Goal: Task Accomplishment & Management: Complete application form

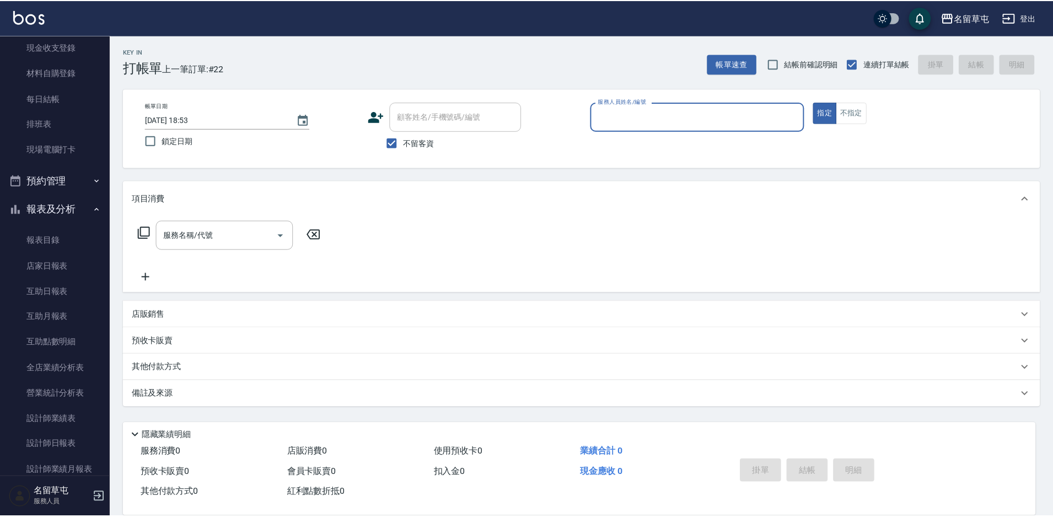
scroll to position [110, 0]
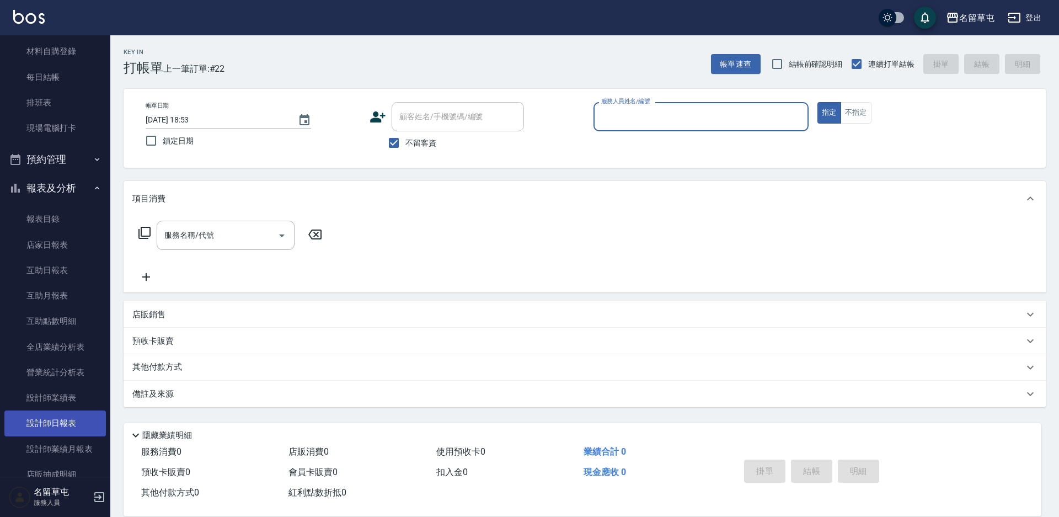
click at [52, 425] on link "設計師日報表" at bounding box center [54, 422] width 101 height 25
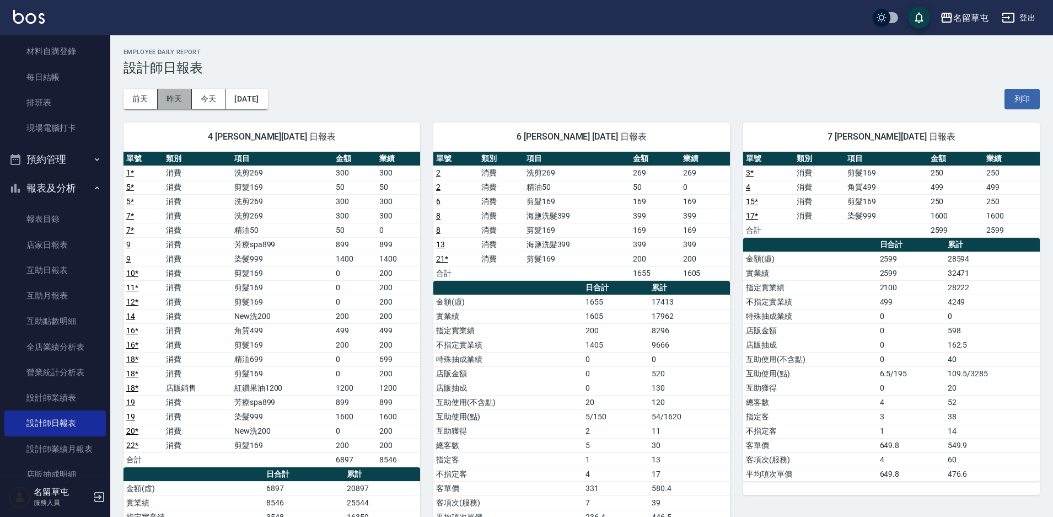
click at [175, 95] on button "昨天" at bounding box center [175, 99] width 34 height 20
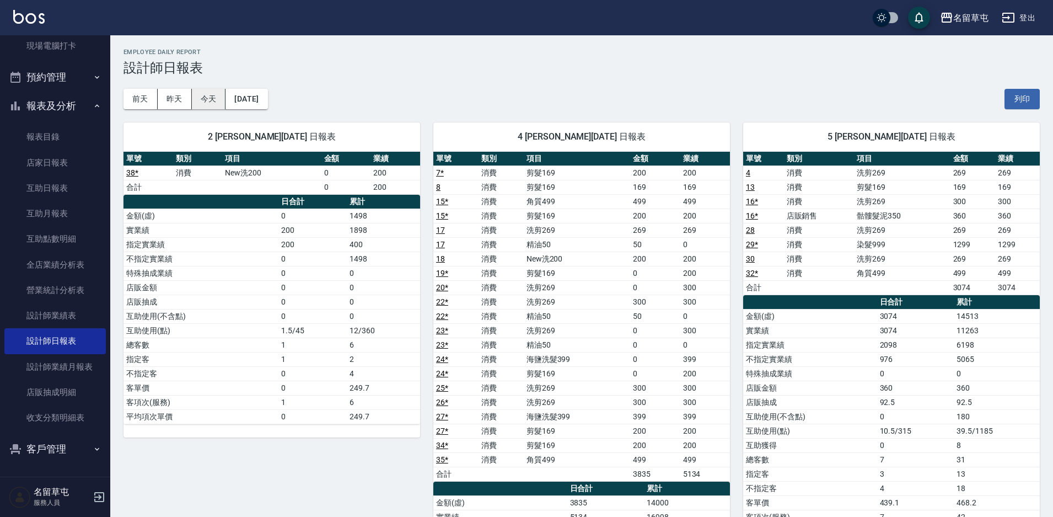
click at [213, 98] on button "今天" at bounding box center [209, 99] width 34 height 20
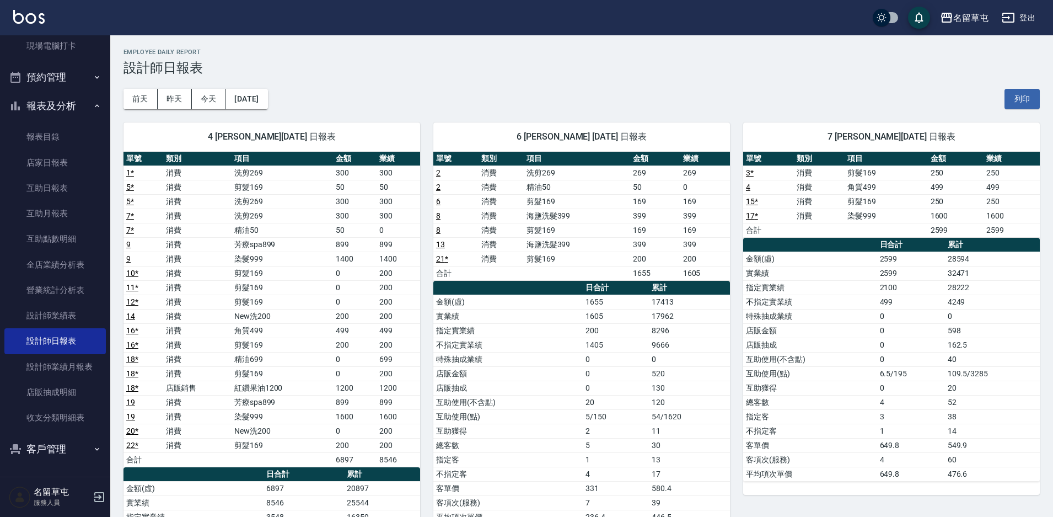
click at [509, 393] on td "店販抽成" at bounding box center [507, 388] width 149 height 14
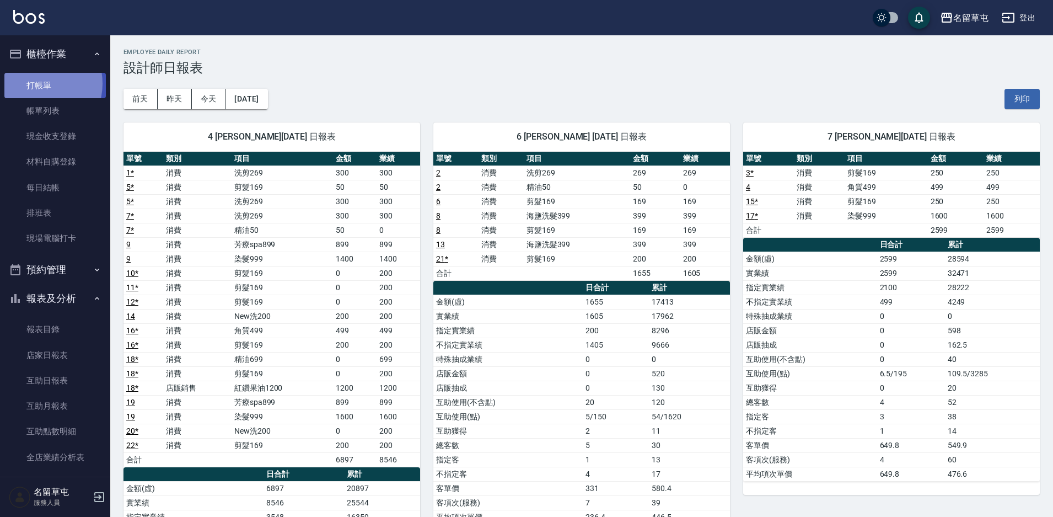
click at [39, 83] on link "打帳單" at bounding box center [54, 85] width 101 height 25
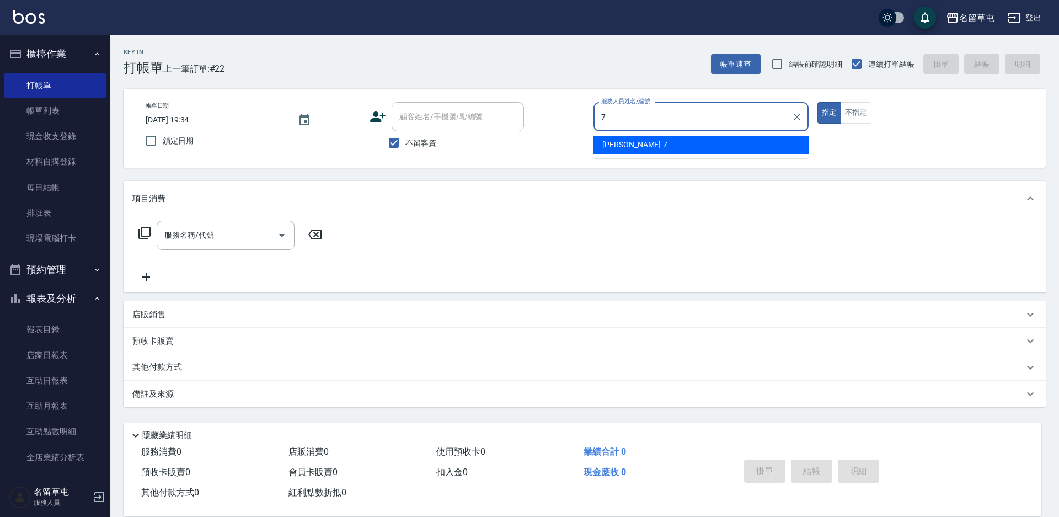
type input "[PERSON_NAME]-7"
type button "true"
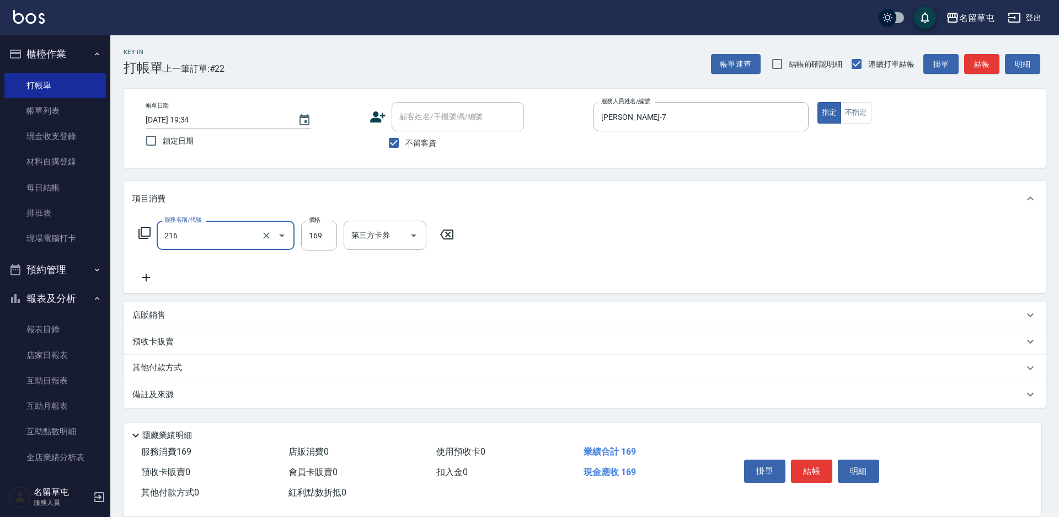
type input "剪髮169(216)"
type input "250"
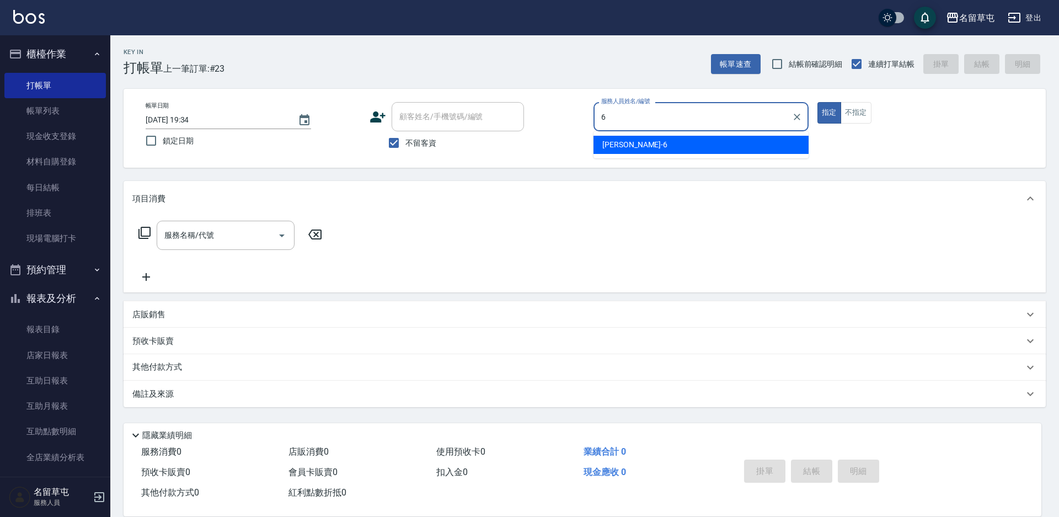
type input "[PERSON_NAME]-6"
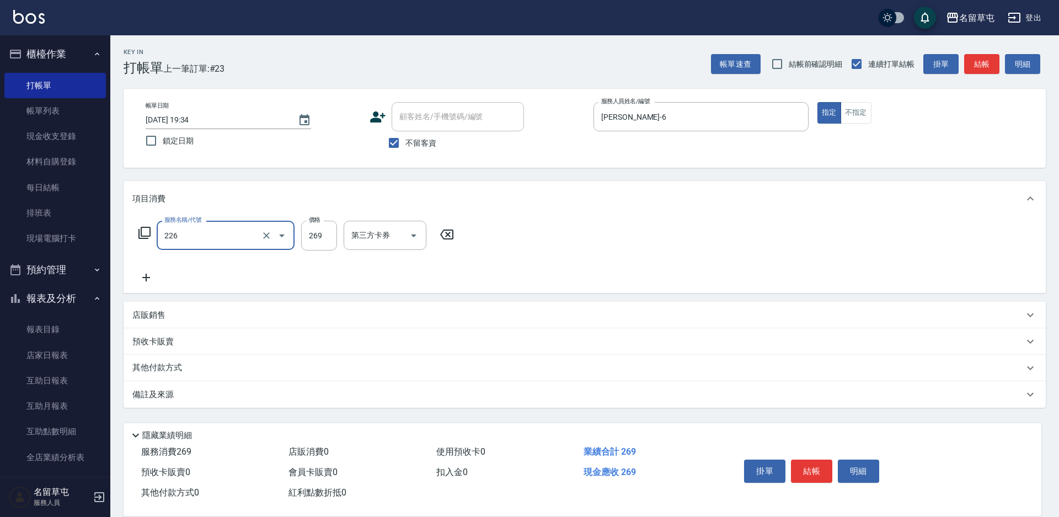
type input "洗剪269(226)"
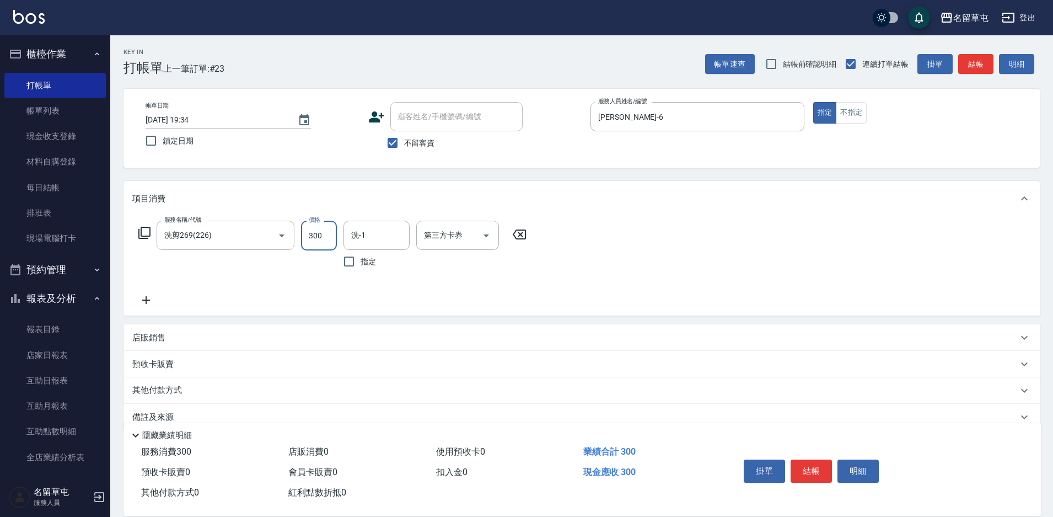
type input "300"
type input "[PERSON_NAME]-34"
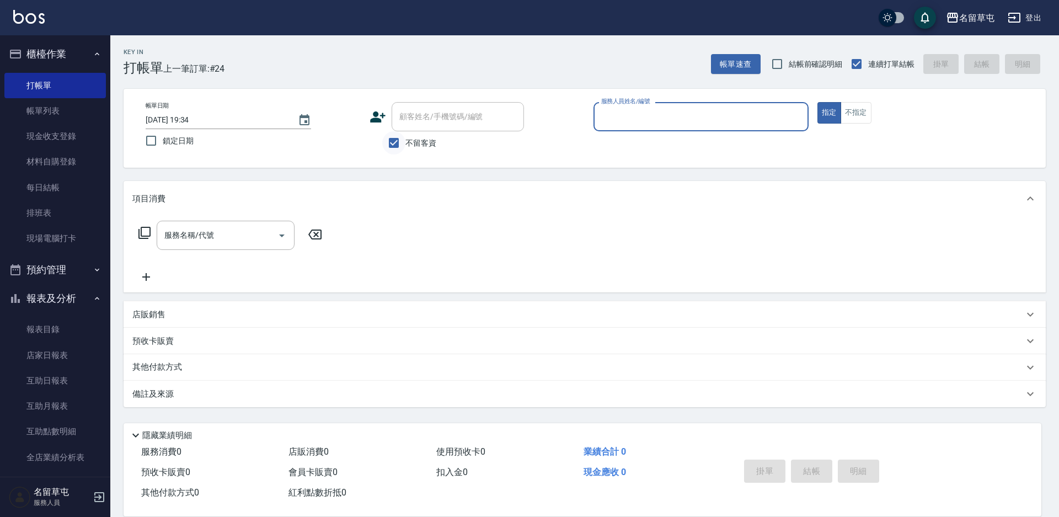
click at [404, 144] on input "不留客資" at bounding box center [393, 142] width 23 height 23
checkbox input "false"
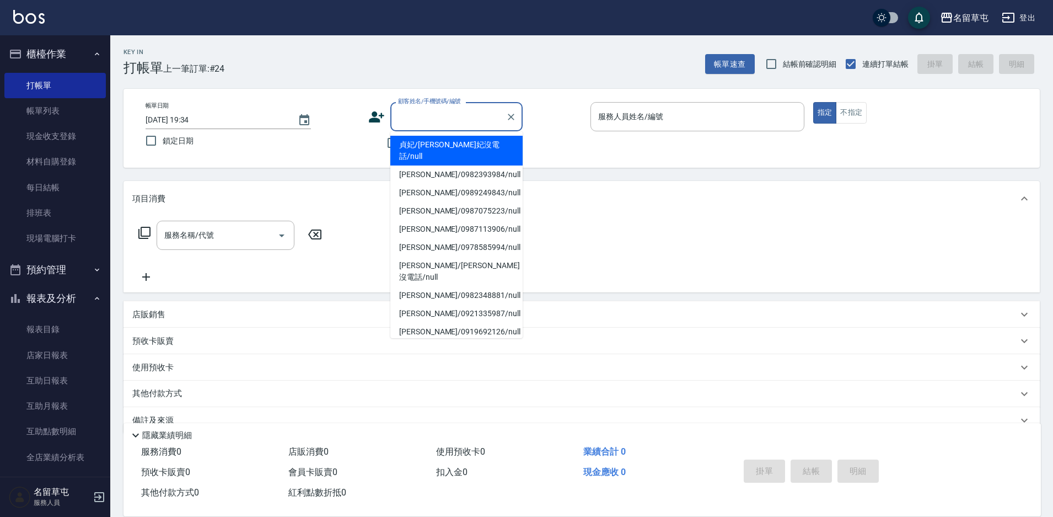
click at [447, 117] on input "顧客姓名/手機號碼/編號" at bounding box center [448, 116] width 106 height 19
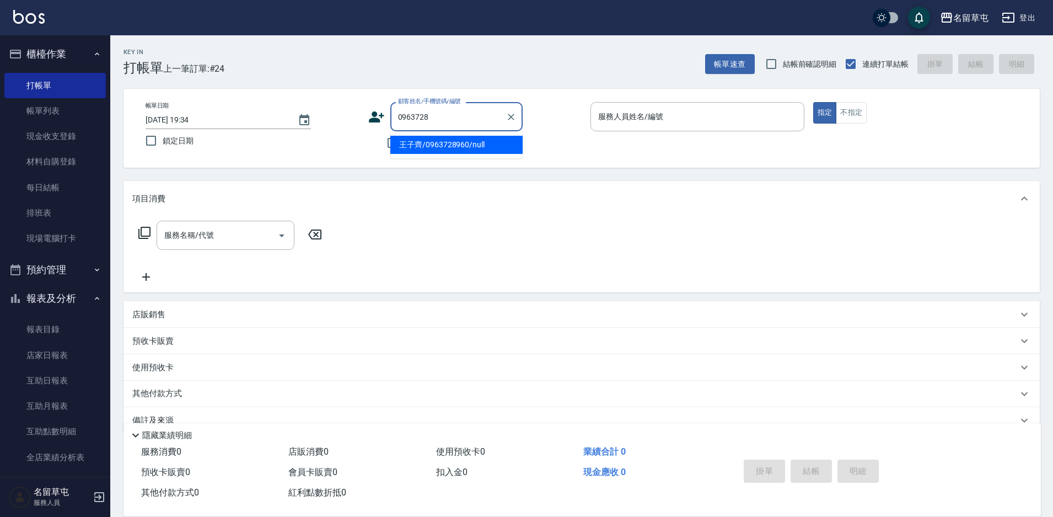
click at [465, 112] on input "0963728" at bounding box center [448, 116] width 106 height 19
type input "王子齊/0963728960/null"
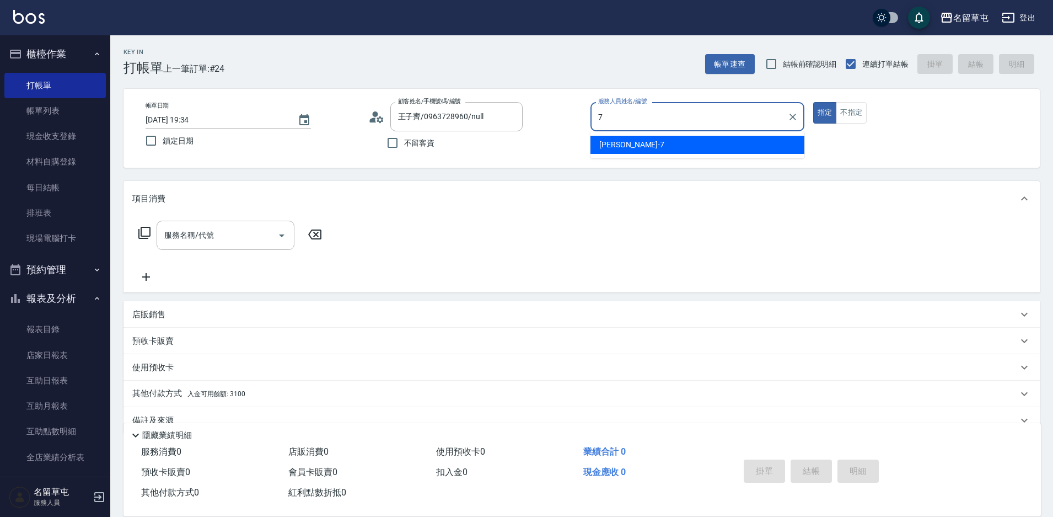
type input "[PERSON_NAME]-7"
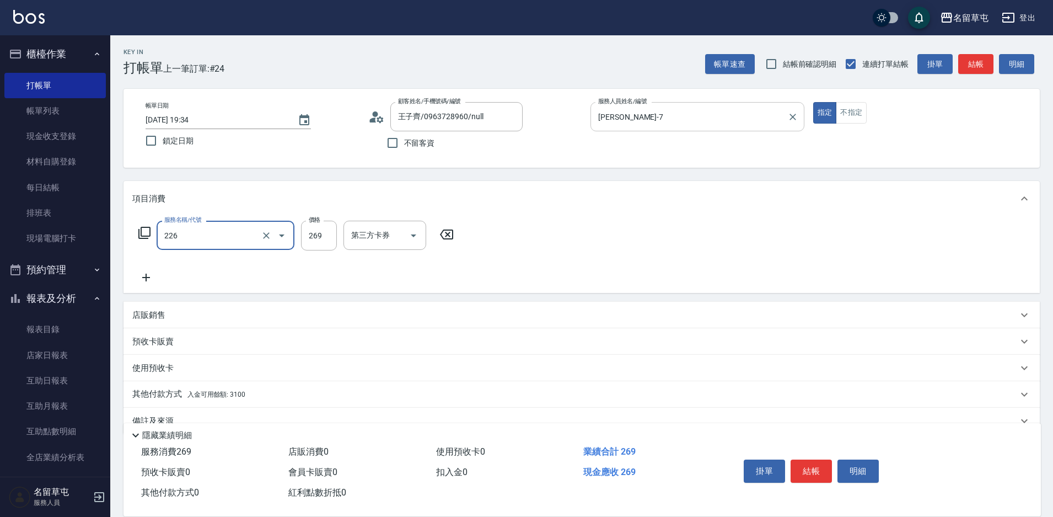
type input "洗剪269(226)"
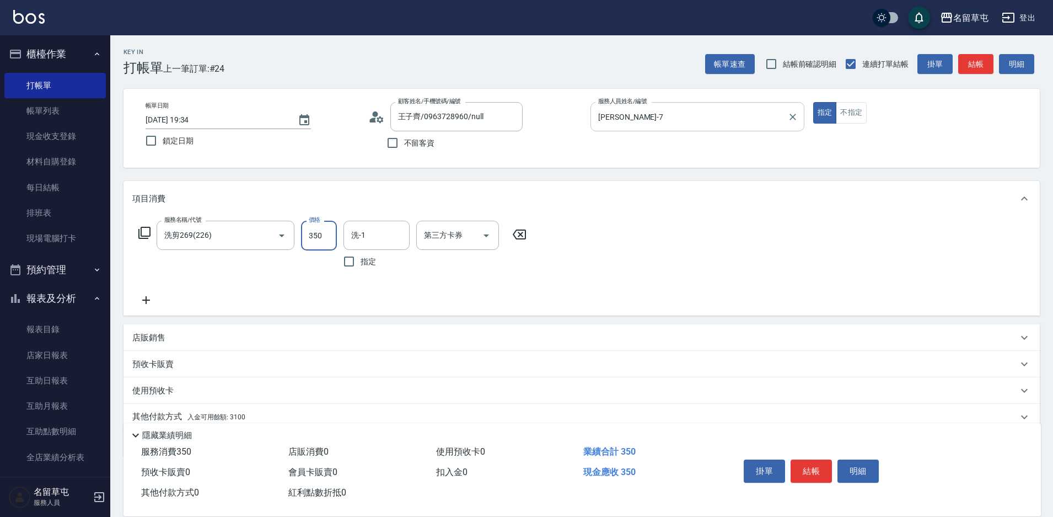
type input "350"
type input "[PERSON_NAME]-34"
type input "儲值卡"
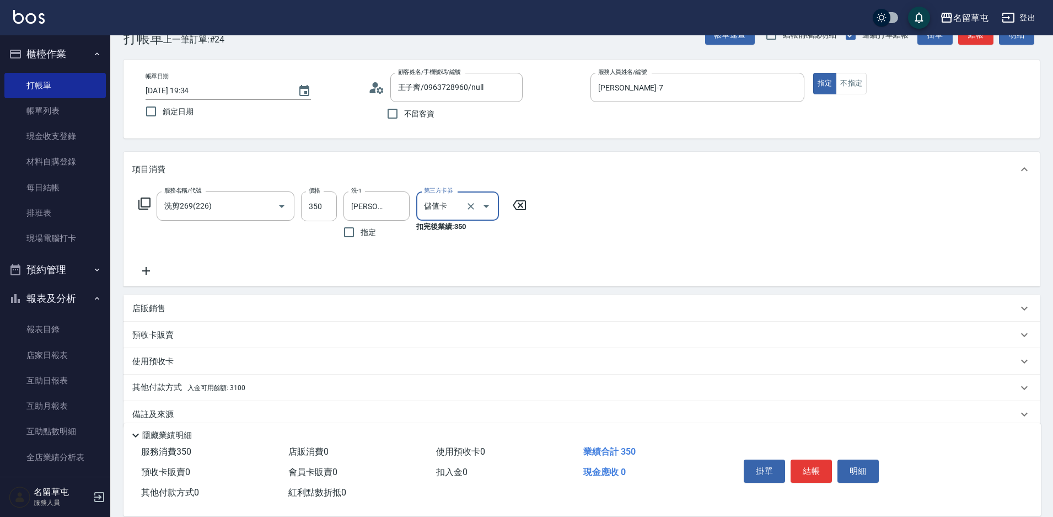
scroll to position [46, 0]
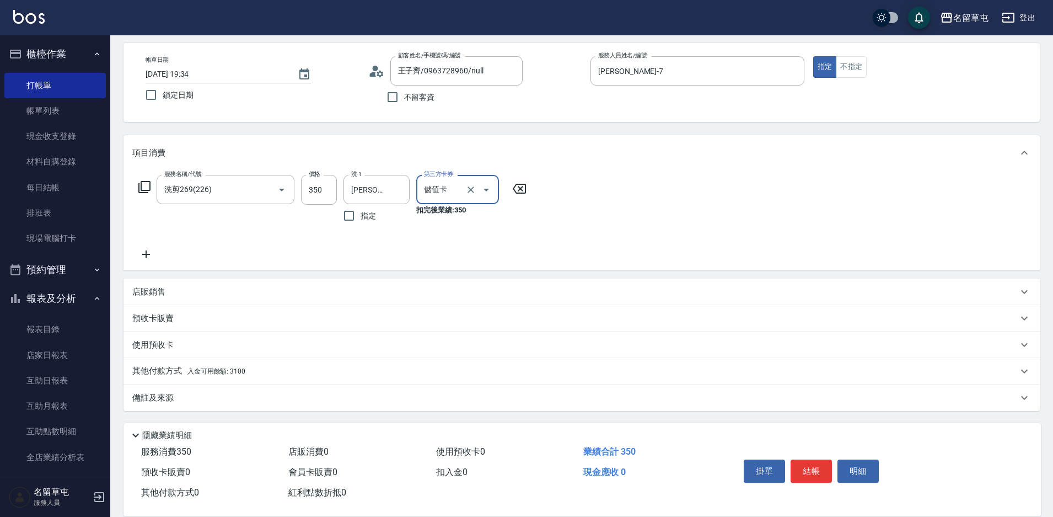
click at [176, 374] on p "其他付款方式 入金可用餘額: 3100" at bounding box center [188, 371] width 113 height 12
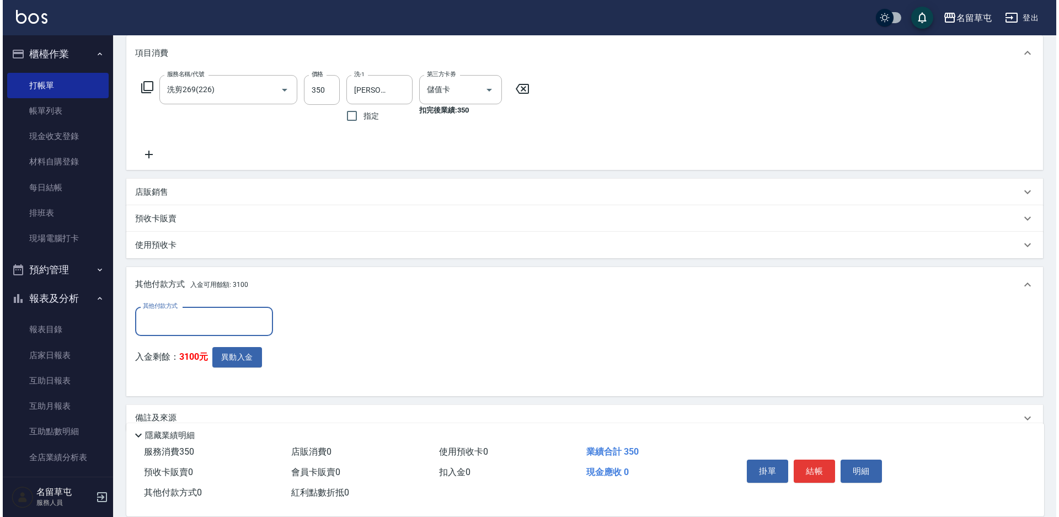
scroll to position [156, 0]
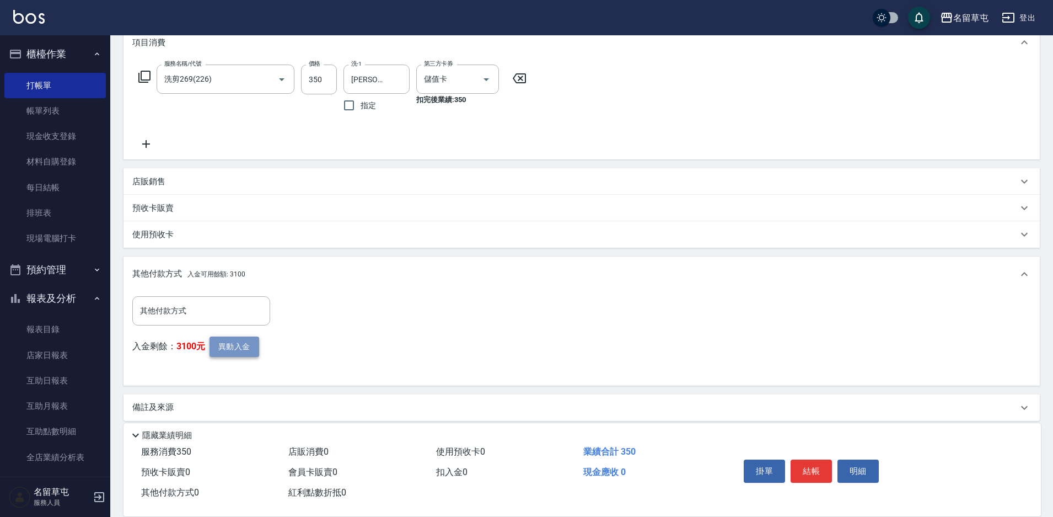
click at [234, 351] on button "異動入金" at bounding box center [235, 346] width 50 height 20
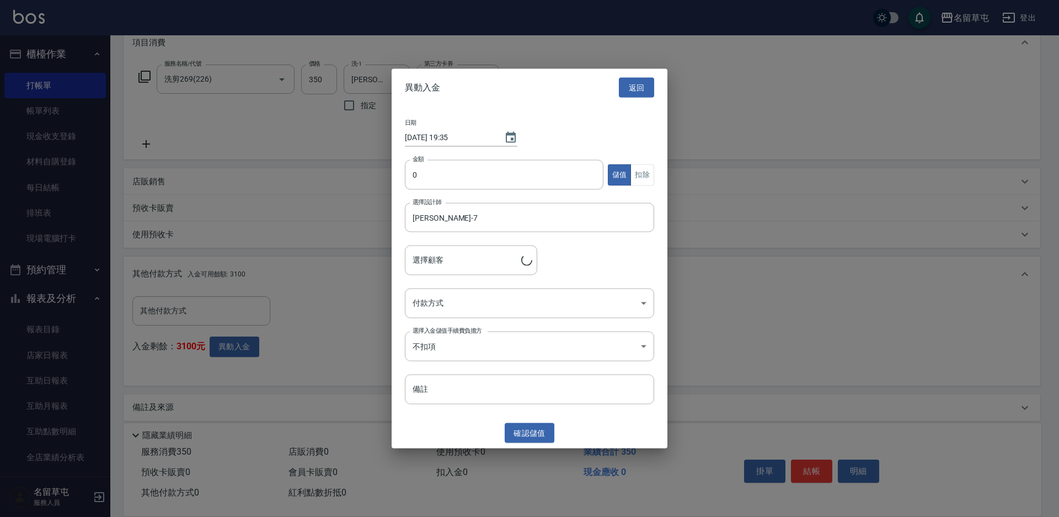
type input "王子[PERSON_NAME]/0963728960"
click at [486, 168] on input "0" at bounding box center [504, 175] width 199 height 30
type input "350"
click at [638, 173] on button "扣除" at bounding box center [642, 175] width 24 height 22
click at [473, 291] on body "名留草屯 登出 櫃檯作業 打帳單 帳單列表 現金收支登錄 材料自購登錄 每日結帳 排班表 現場電腦打卡 預約管理 預約管理 單日預約紀錄 單週預約紀錄 報表及…" at bounding box center [529, 185] width 1059 height 683
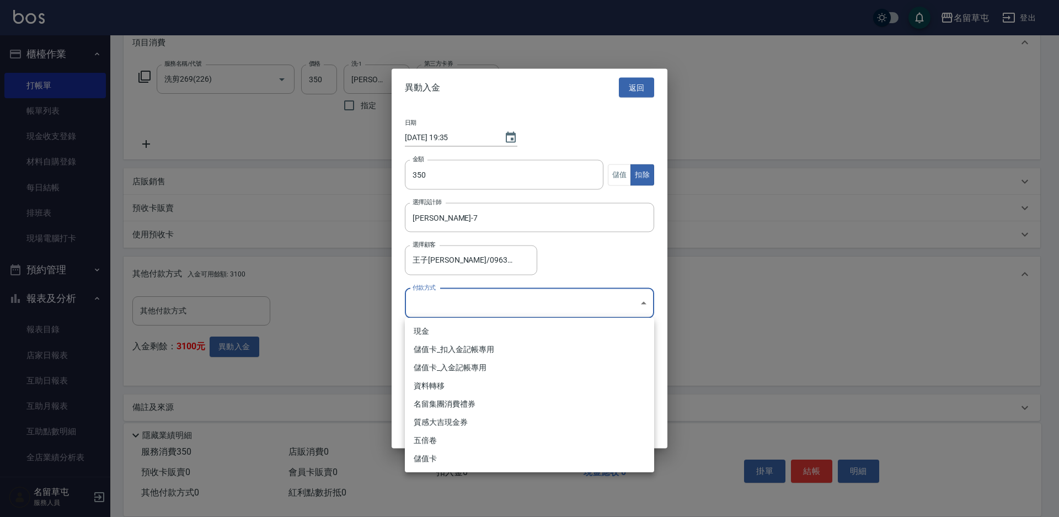
click at [451, 348] on li "儲值卡_扣入金記帳專用" at bounding box center [529, 349] width 249 height 18
type input "儲值卡_扣入金記帳專用"
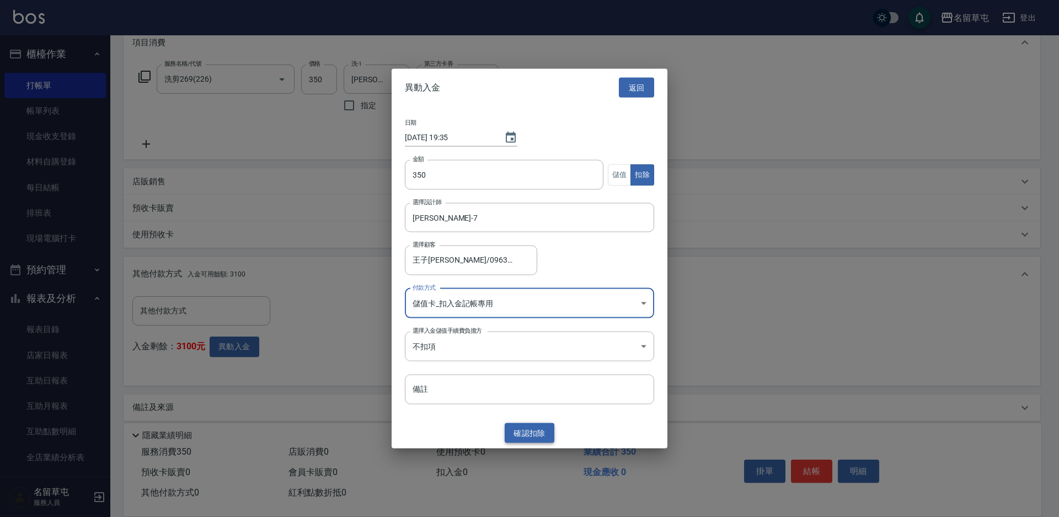
click at [534, 436] on button "確認 扣除" at bounding box center [530, 432] width 50 height 20
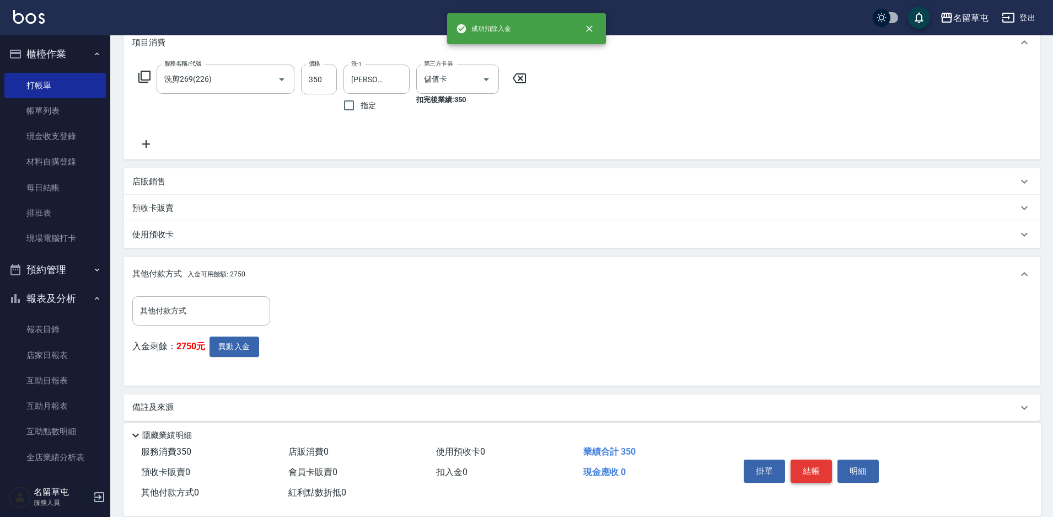
click at [810, 464] on button "結帳" at bounding box center [811, 470] width 41 height 23
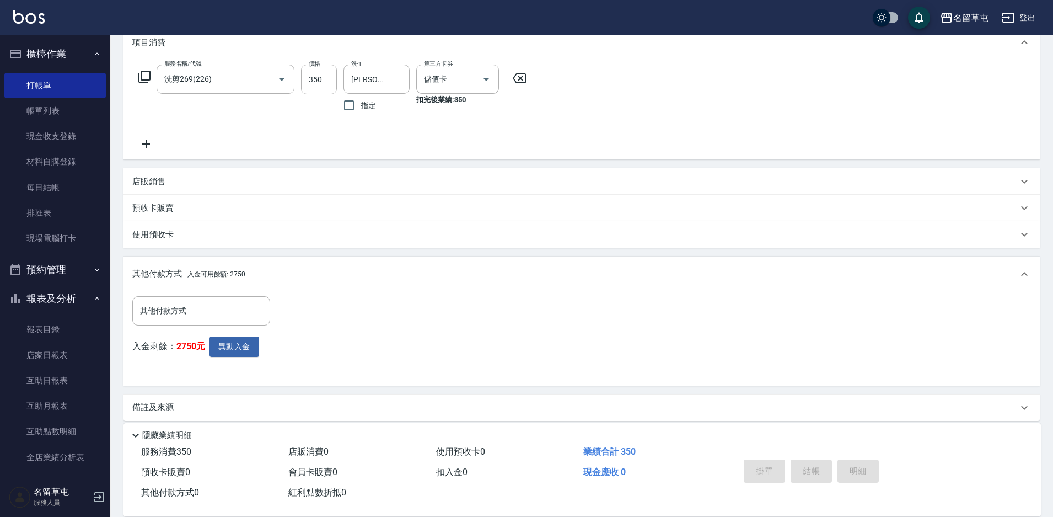
type input "[DATE] 19:35"
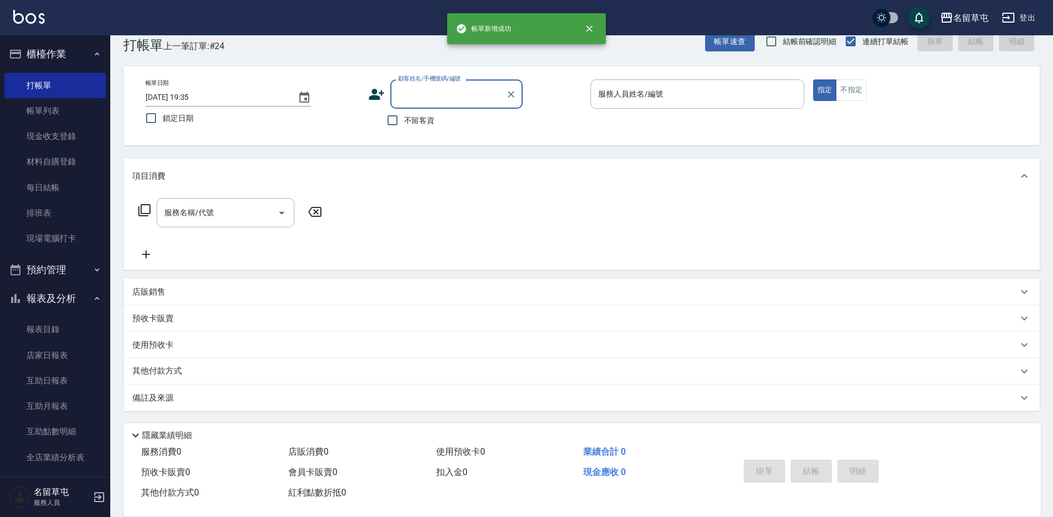
scroll to position [0, 0]
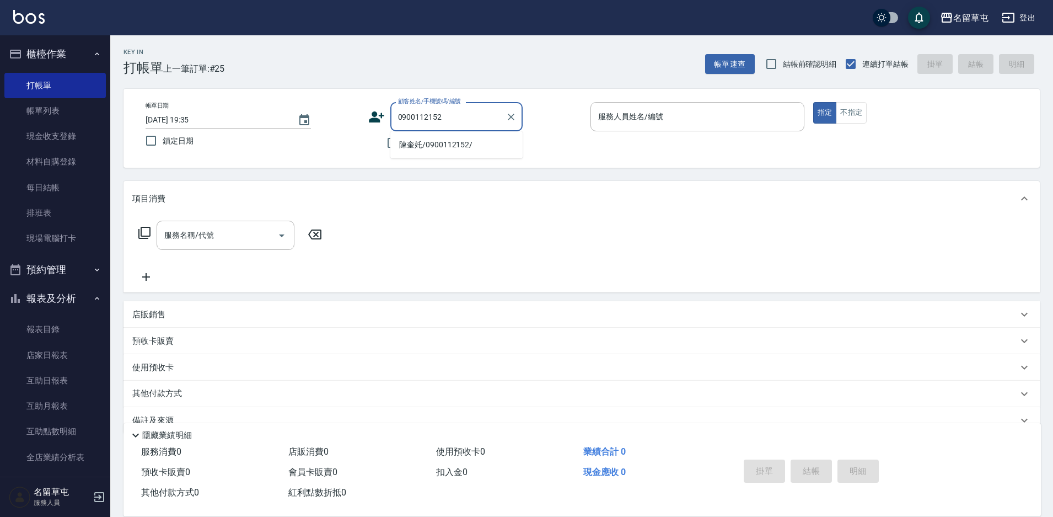
type input "陳奎奼/0900112152/"
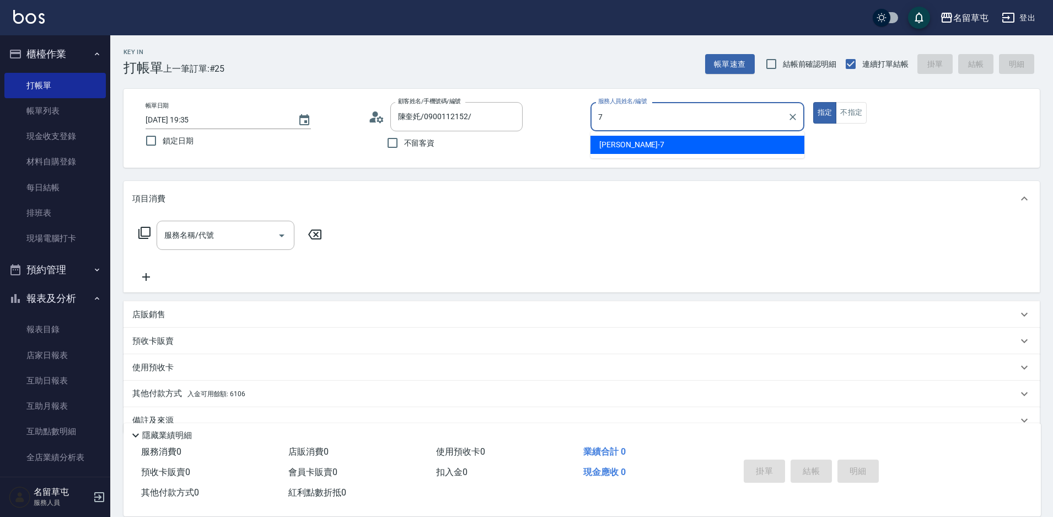
type input "[PERSON_NAME]-7"
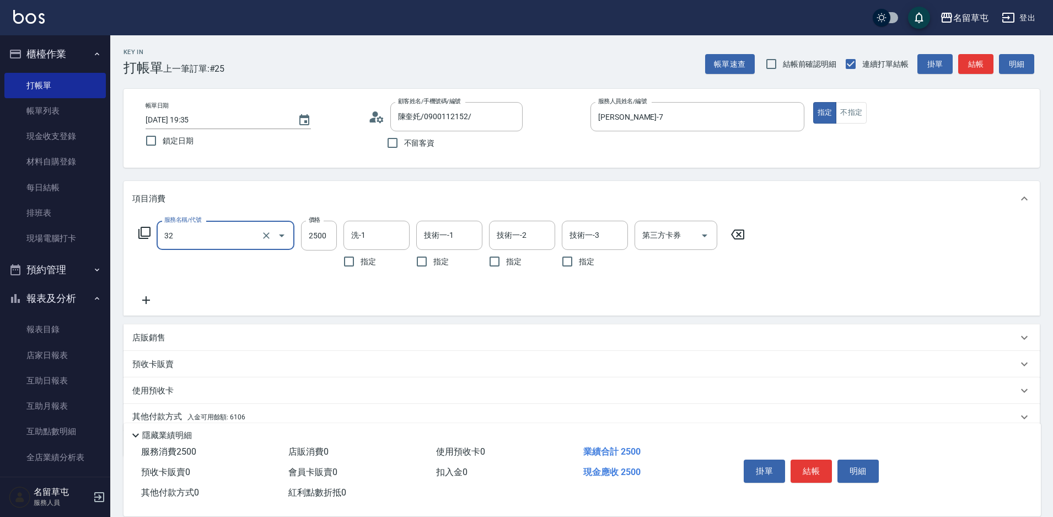
type input "燙B2500(32)"
type input "2700"
type input "[PERSON_NAME]-31"
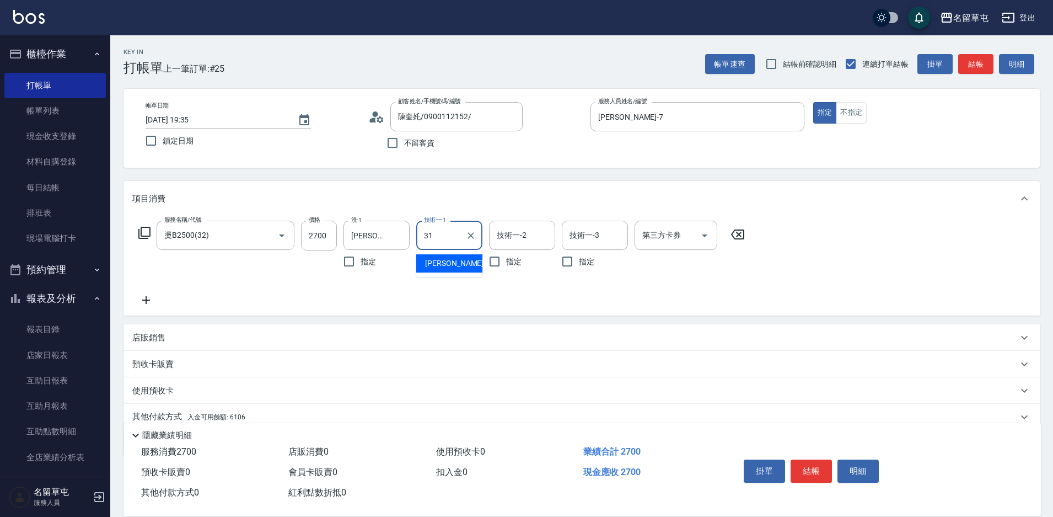
type input "[PERSON_NAME]-31"
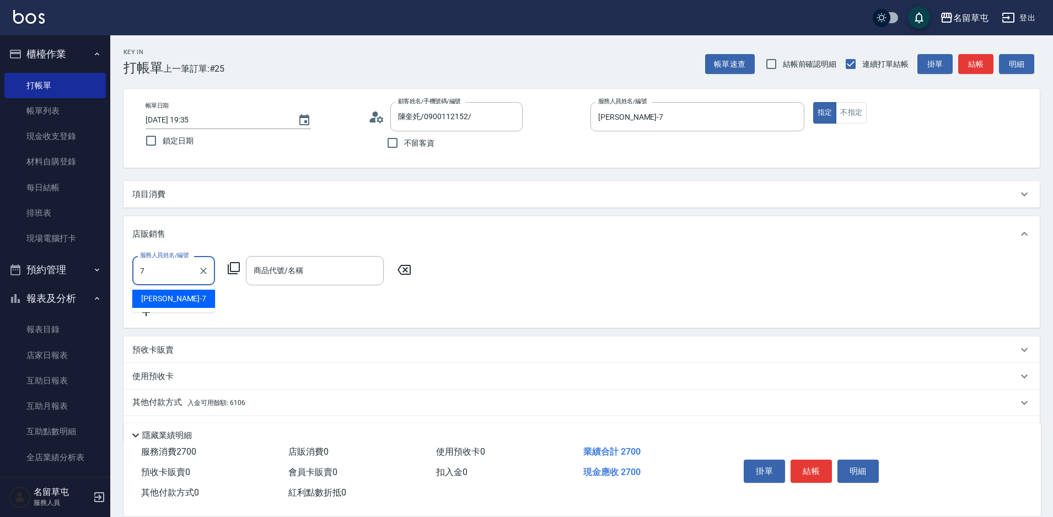
type input "[PERSON_NAME]-7"
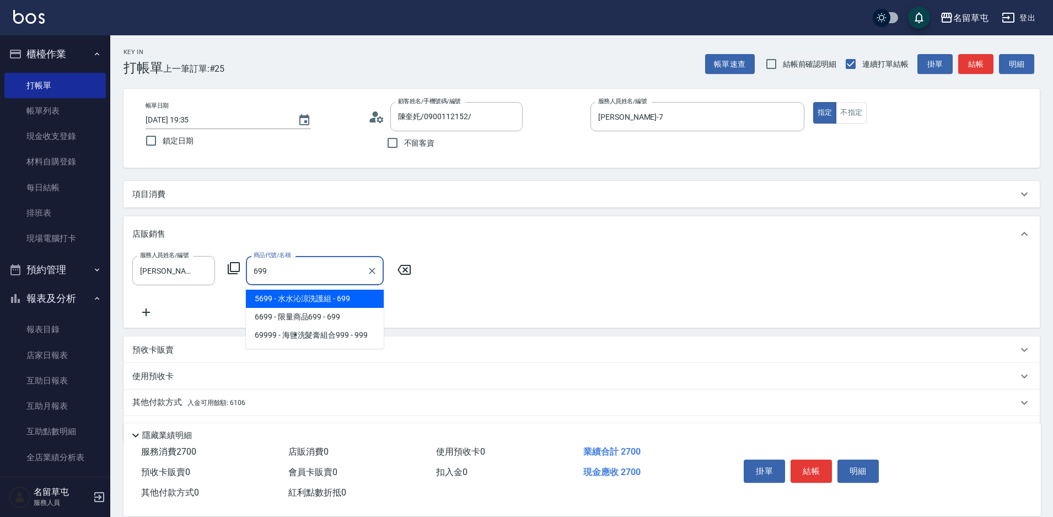
type input "[PERSON_NAME]涼洗護組"
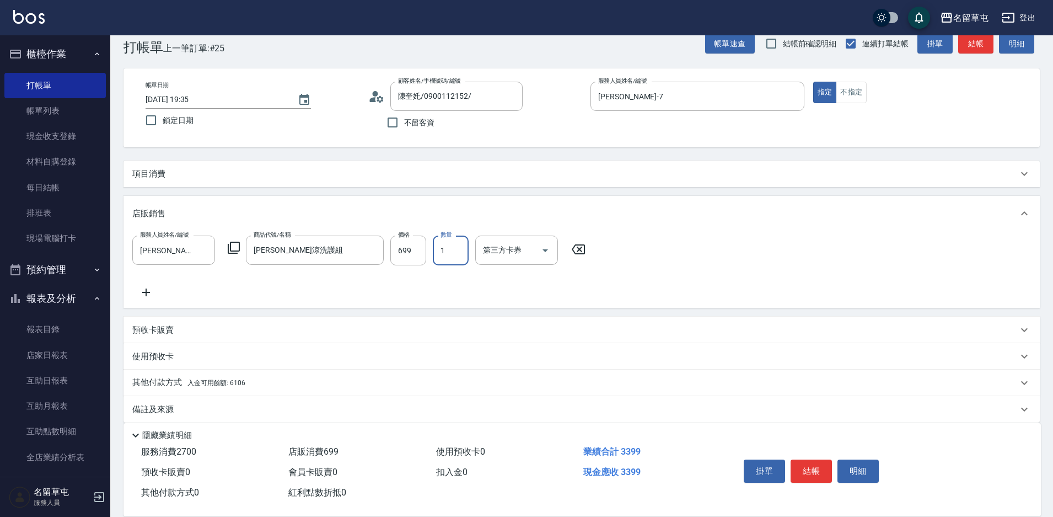
scroll to position [32, 0]
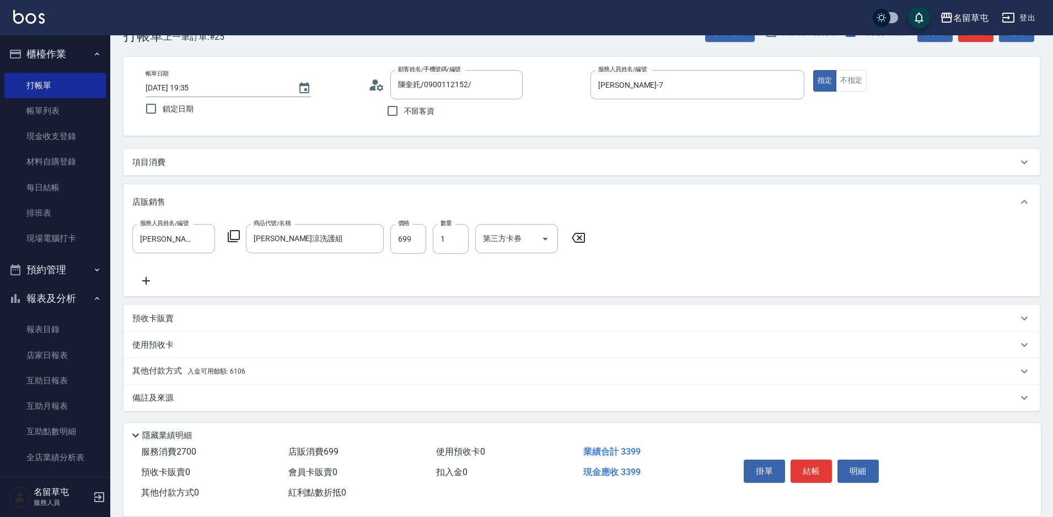
click at [150, 372] on p "其他付款方式 入金可用餘額: 6106" at bounding box center [188, 371] width 113 height 12
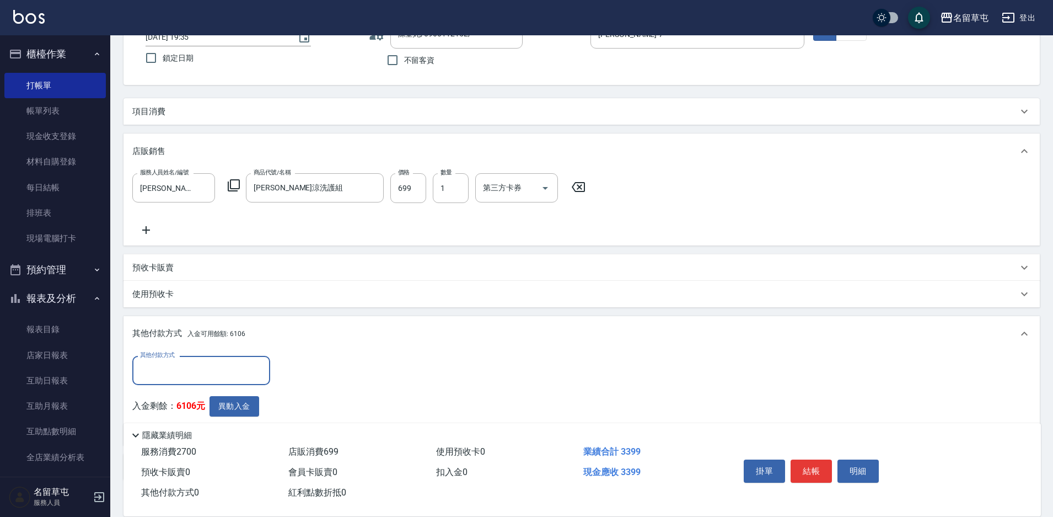
scroll to position [152, 0]
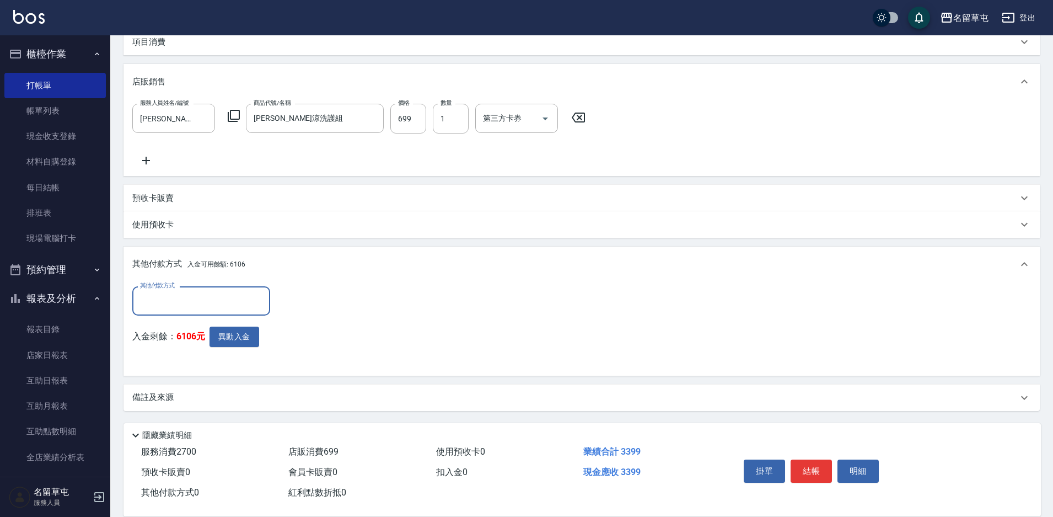
click at [225, 300] on input "其他付款方式" at bounding box center [201, 300] width 128 height 19
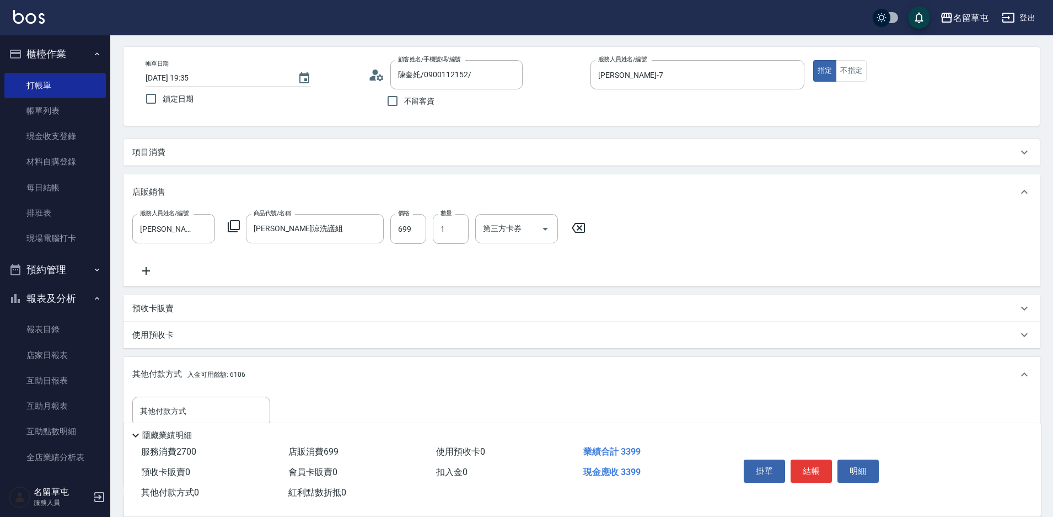
click at [485, 282] on div "服務人員姓名/編號 [PERSON_NAME]-7 服務人員姓名/編號 商品代號/名稱 水水沁涼洗護組 商品代號/名稱 價格 699 價格 數量 1 數量 第…" at bounding box center [582, 248] width 917 height 77
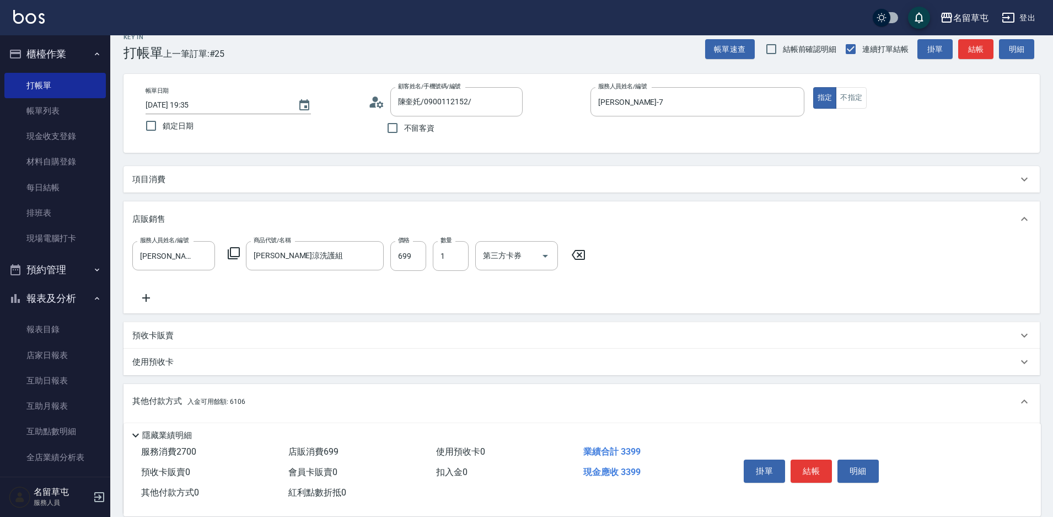
scroll to position [0, 0]
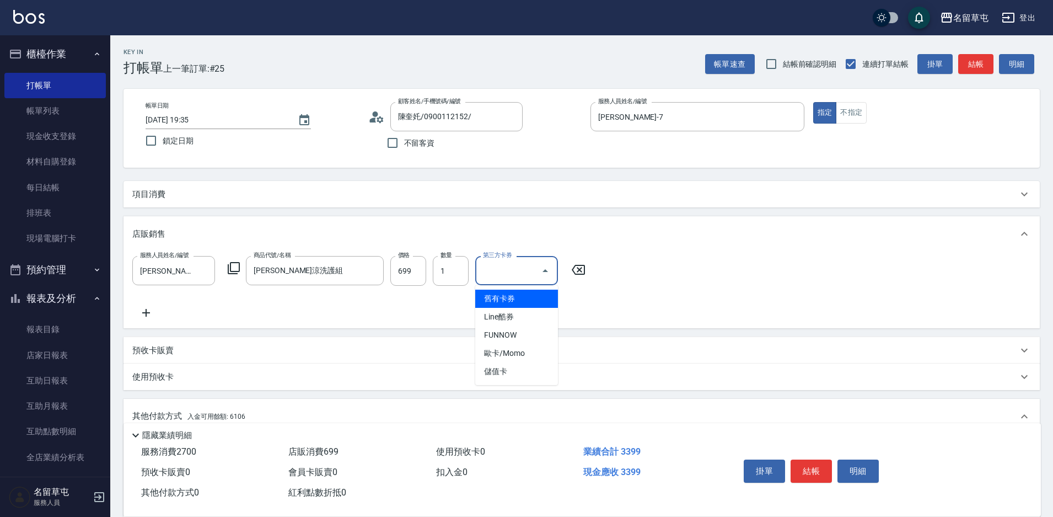
click at [521, 269] on input "第三方卡券" at bounding box center [508, 270] width 56 height 19
click at [510, 376] on span "儲值卡" at bounding box center [516, 371] width 83 height 18
type input "儲值卡"
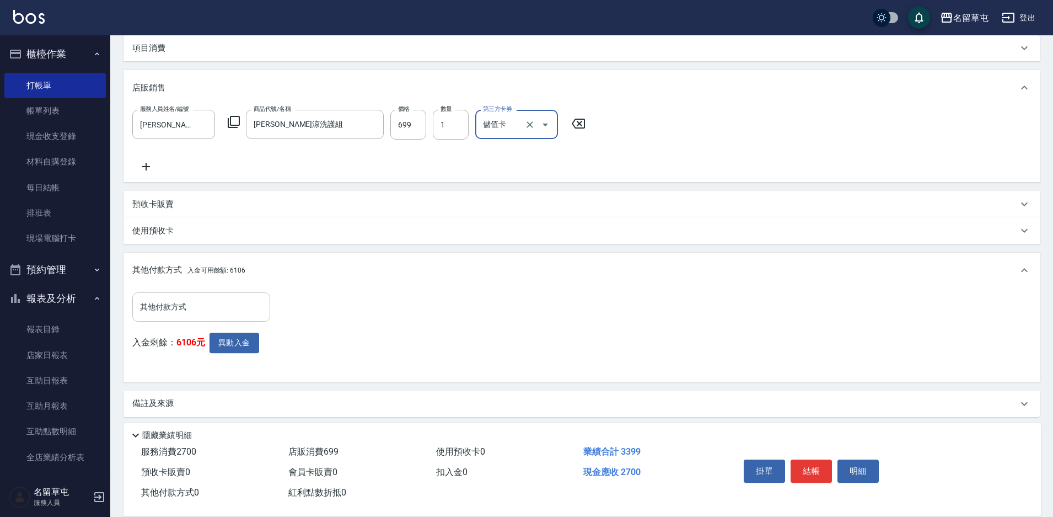
scroll to position [152, 0]
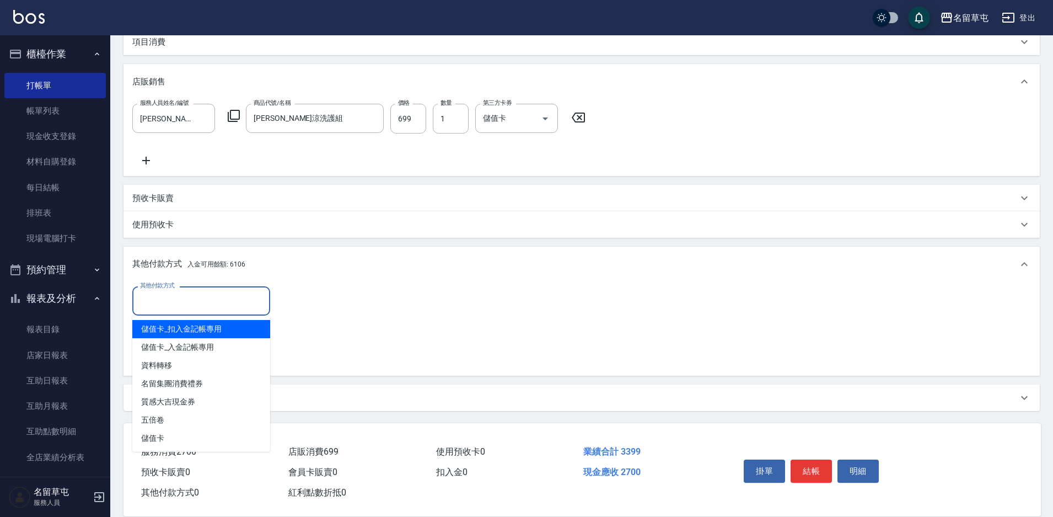
click at [168, 306] on input "其他付款方式" at bounding box center [201, 300] width 128 height 19
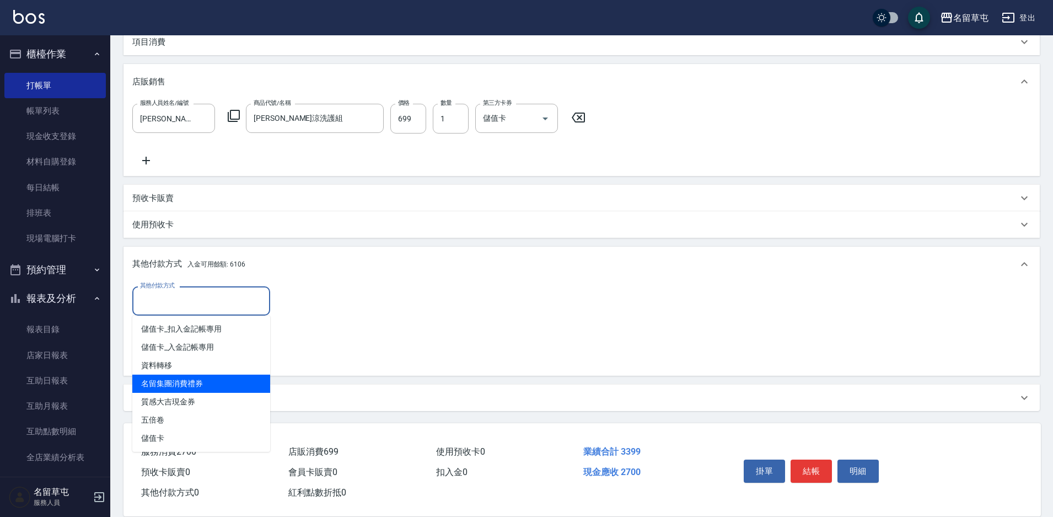
click at [189, 389] on span "名留集團消費禮券" at bounding box center [201, 383] width 138 height 18
type input "名留集團消費禮券"
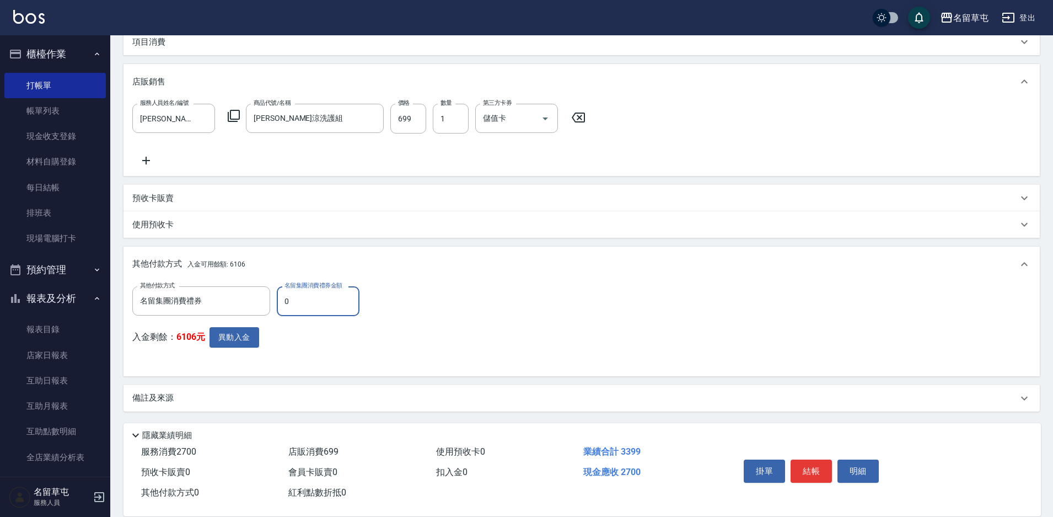
click at [318, 301] on input "0" at bounding box center [318, 301] width 83 height 30
type input "500"
click at [558, 333] on div "其他付款方式 名留集團消費禮券 其他付款方式 名留集團消費禮券金額 500 名留集團消費禮券金額 入金剩餘： 6106元 異動入金" at bounding box center [581, 326] width 899 height 81
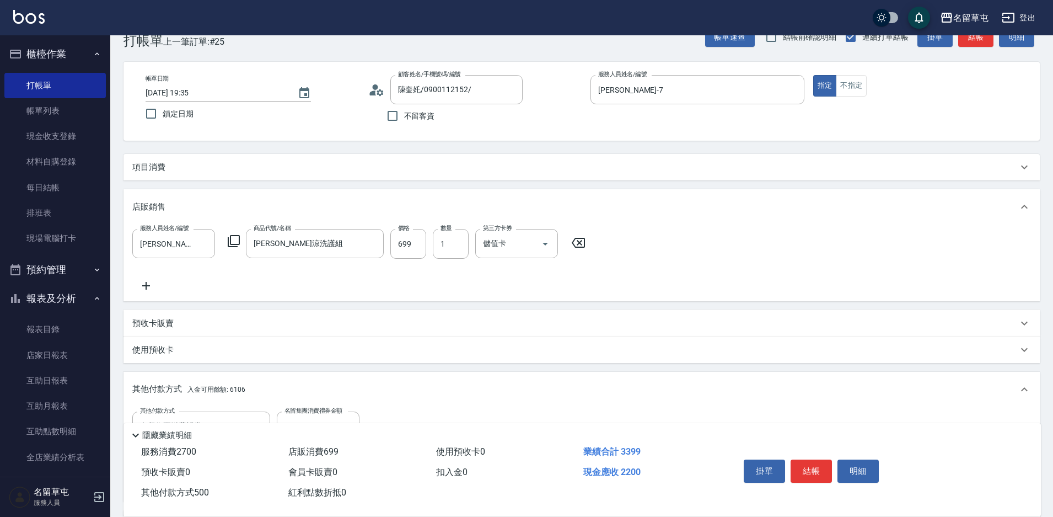
scroll to position [0, 0]
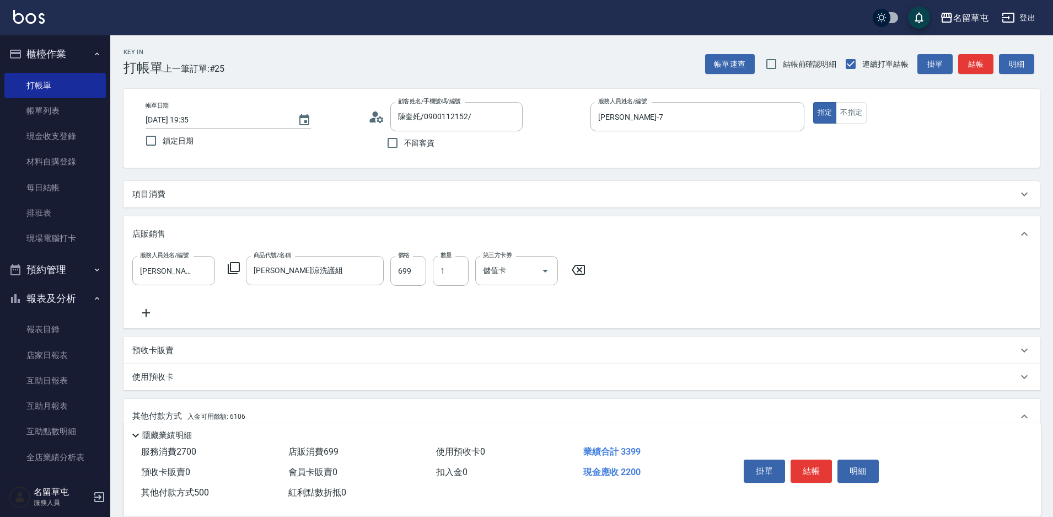
click at [160, 192] on p "項目消費" at bounding box center [148, 195] width 33 height 12
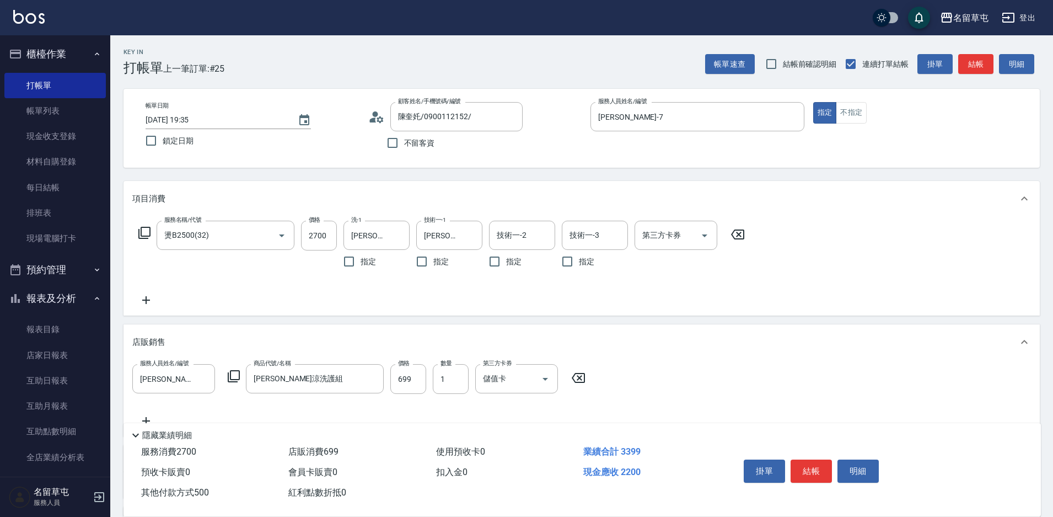
click at [657, 238] on input "第三方卡券" at bounding box center [668, 235] width 56 height 19
click at [646, 336] on span "儲值卡" at bounding box center [676, 336] width 83 height 18
type input "儲值卡"
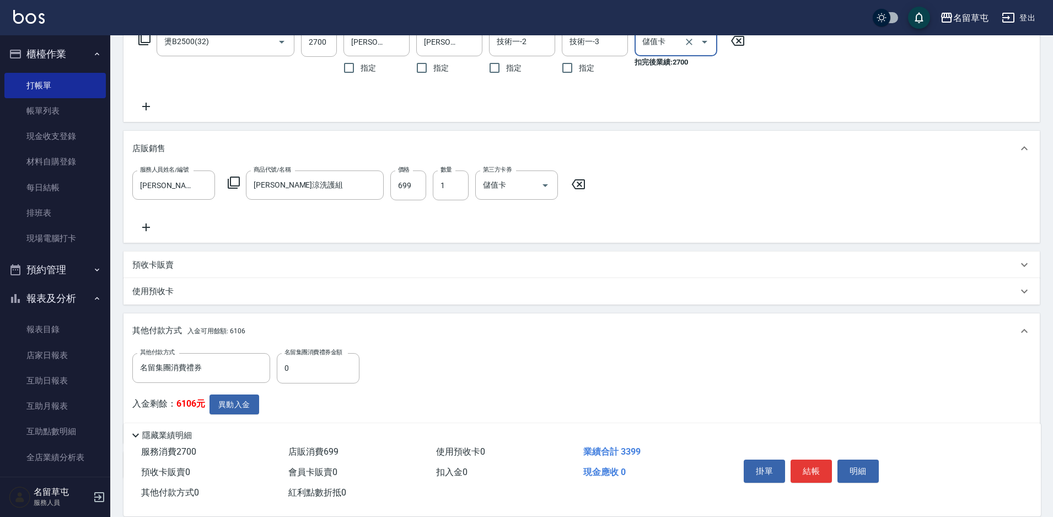
scroll to position [221, 0]
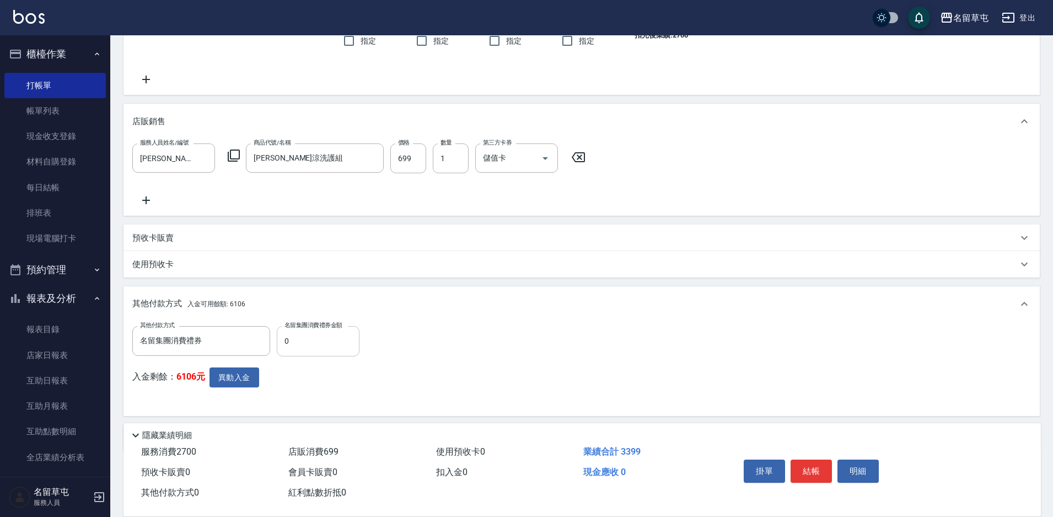
click at [318, 330] on input "0" at bounding box center [318, 341] width 83 height 30
type input "0"
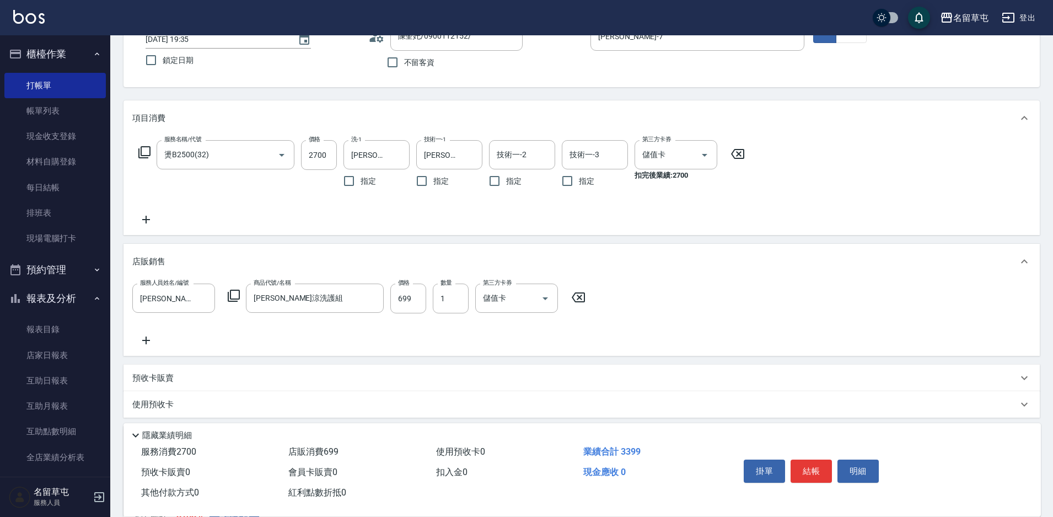
scroll to position [0, 0]
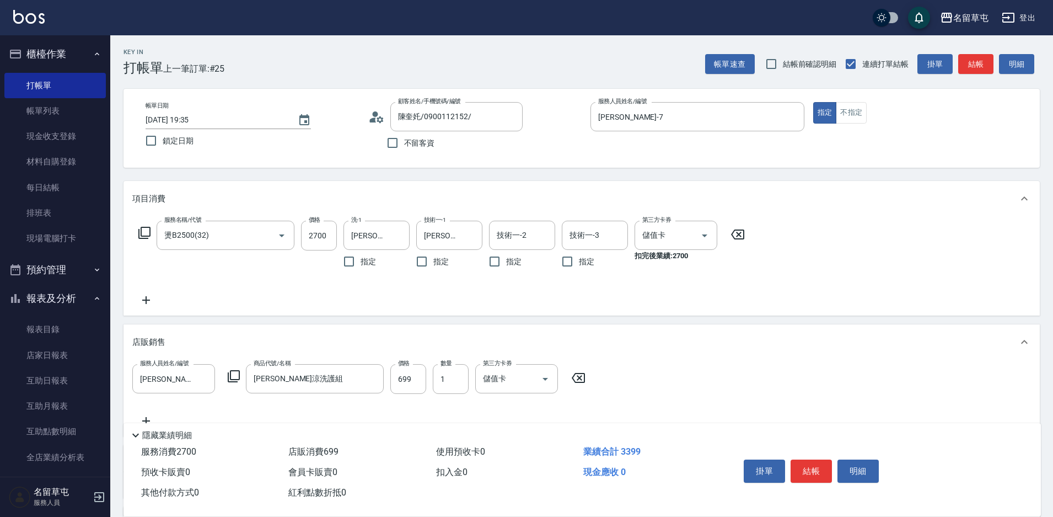
click at [146, 302] on icon at bounding box center [146, 300] width 8 height 8
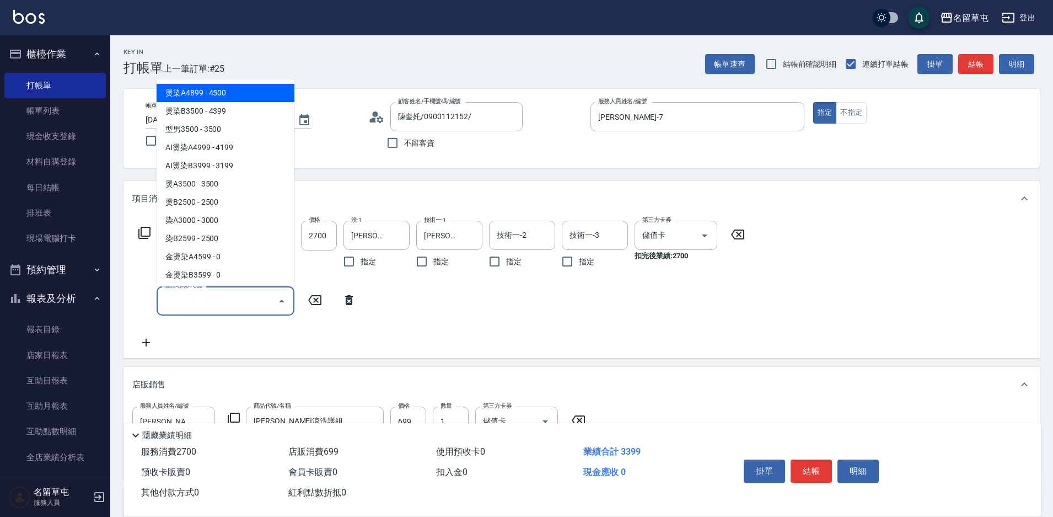
click at [242, 307] on input "服務名稱/代號" at bounding box center [217, 300] width 111 height 19
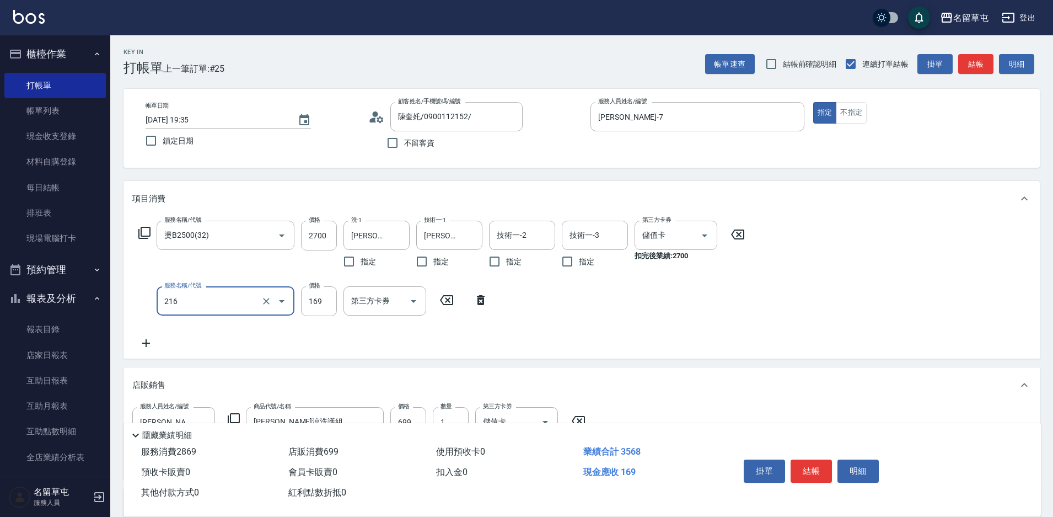
type input "剪髮169(216)"
type input "500"
click at [513, 294] on div "服務名稱/代號 燙B2500(32) 服務名稱/代號 價格 2700 價格 洗-1 [PERSON_NAME]-31 洗-1 指定 技術一-1 [PERSON…" at bounding box center [441, 285] width 619 height 129
click at [682, 238] on button "Clear" at bounding box center [689, 235] width 15 height 15
click at [802, 314] on div "服務名稱/代號 燙B2500(32) 服務名稱/代號 價格 2700 價格 洗-1 [PERSON_NAME]-31 洗-1 指定 技術一-1 [PERSON…" at bounding box center [582, 287] width 917 height 142
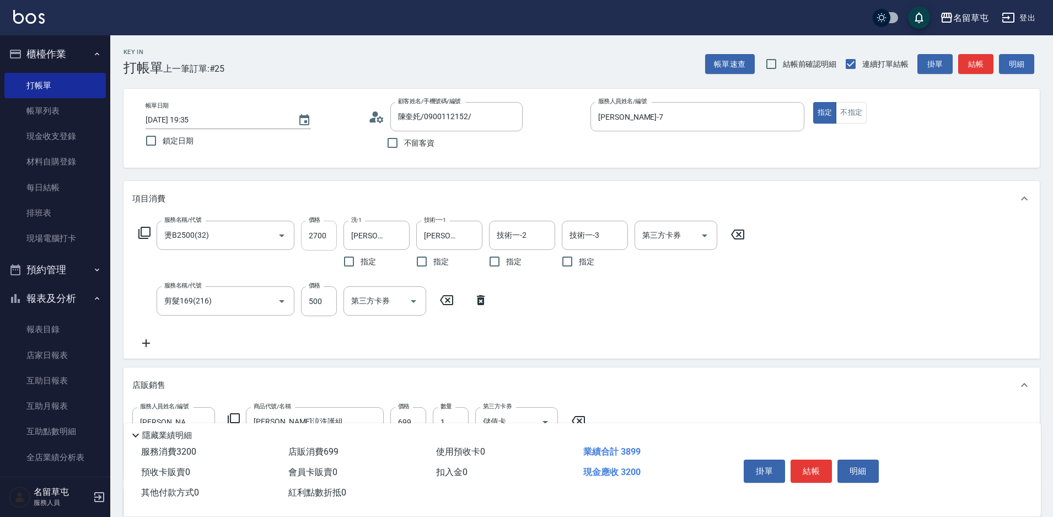
click at [331, 239] on input "2700" at bounding box center [319, 236] width 36 height 30
click at [312, 239] on input "2700" at bounding box center [319, 236] width 36 height 30
click at [676, 247] on div "第三方卡券" at bounding box center [676, 235] width 83 height 29
type input "2200"
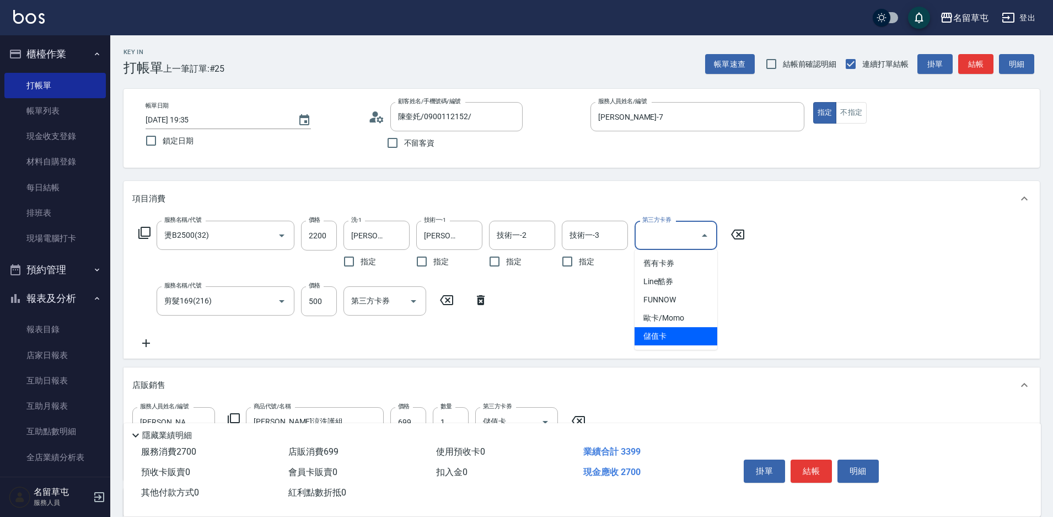
click at [650, 339] on span "儲值卡" at bounding box center [676, 336] width 83 height 18
type input "儲值卡"
click at [661, 331] on div "服務名稱/代號 燙B2500(32) 服務名稱/代號 價格 2200 價格 洗-1 [PERSON_NAME]-31 洗-1 指定 技術一-1 [PERSON…" at bounding box center [441, 285] width 619 height 129
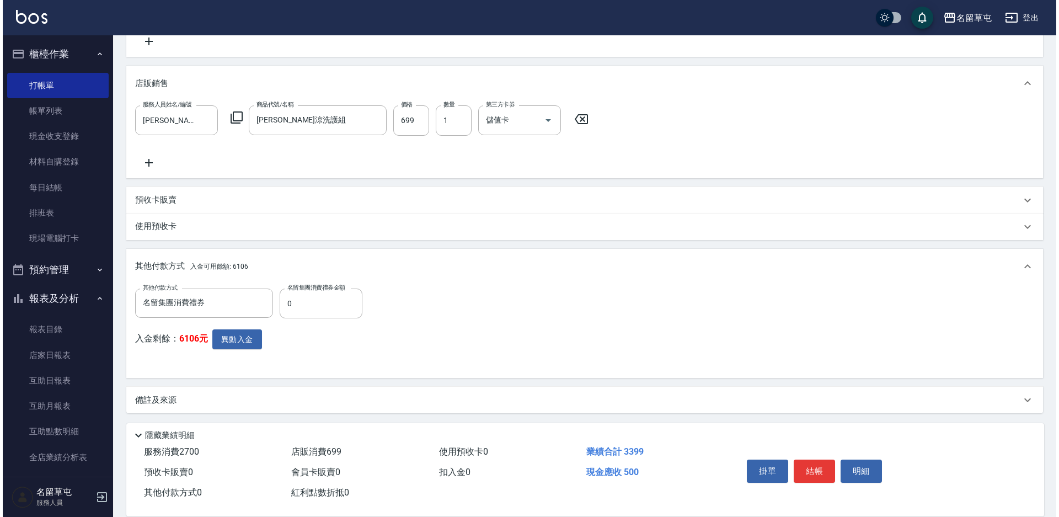
scroll to position [304, 0]
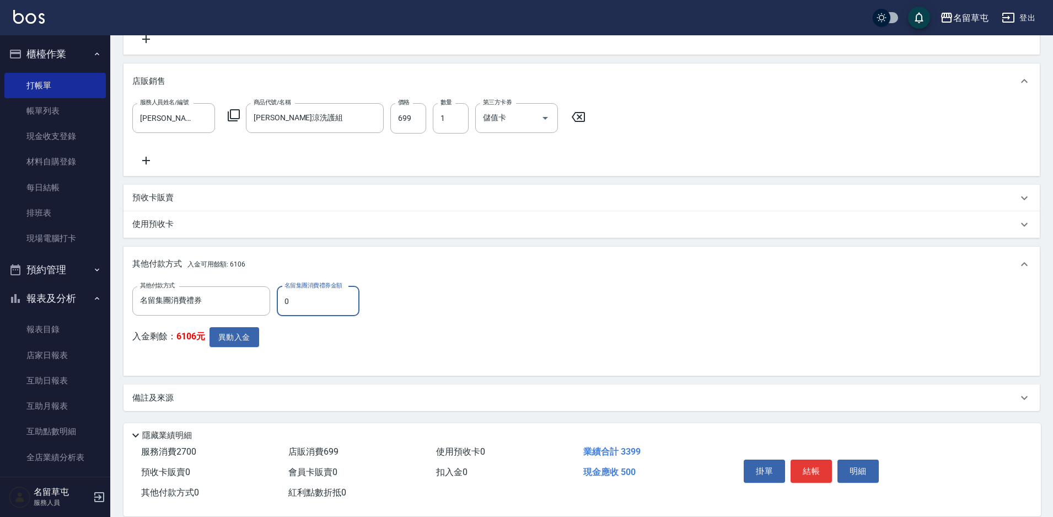
click at [301, 307] on input "0" at bounding box center [318, 301] width 83 height 30
type input "500"
click at [722, 309] on div "其他付款方式 名留集團消費禮券 其他付款方式 名留集團消費禮券金額 500 名留集團消費禮券金額 入金剩餘： 6106元 異動入金" at bounding box center [581, 326] width 899 height 81
click at [244, 337] on button "異動入金" at bounding box center [235, 337] width 50 height 20
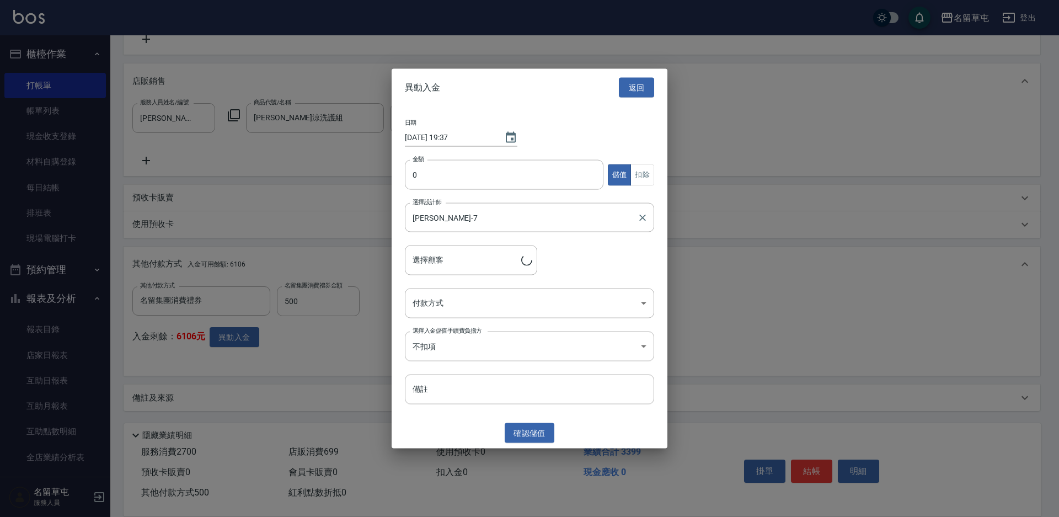
type input "陳奎奼/0900112152/"
click at [457, 183] on input "0" at bounding box center [504, 175] width 199 height 30
type input "2899"
click at [638, 181] on button "扣除" at bounding box center [642, 175] width 24 height 22
click at [503, 292] on body "名留草屯 登出 櫃檯作業 打帳單 帳單列表 現金收支登錄 材料自購登錄 每日結帳 排班表 現場電腦打卡 預約管理 預約管理 單日預約紀錄 單週預約紀錄 報表及…" at bounding box center [529, 106] width 1059 height 821
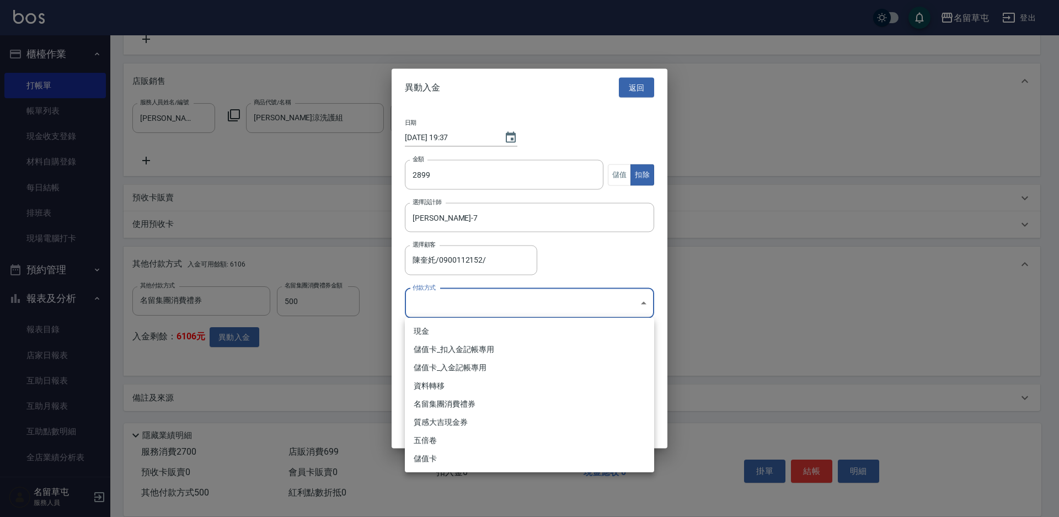
click at [461, 349] on li "儲值卡_扣入金記帳專用" at bounding box center [529, 349] width 249 height 18
type input "儲值卡_扣入金記帳專用"
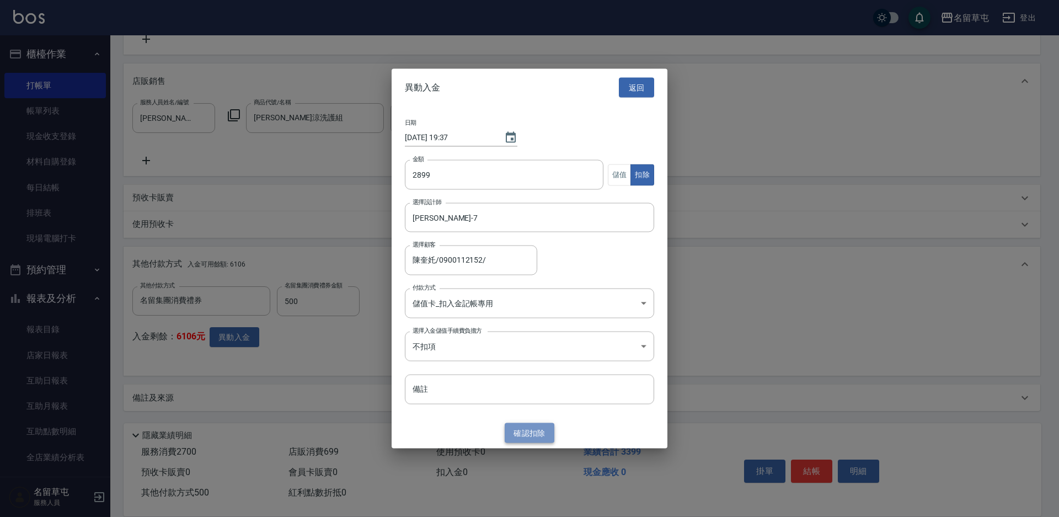
click at [545, 440] on button "確認 扣除" at bounding box center [530, 432] width 50 height 20
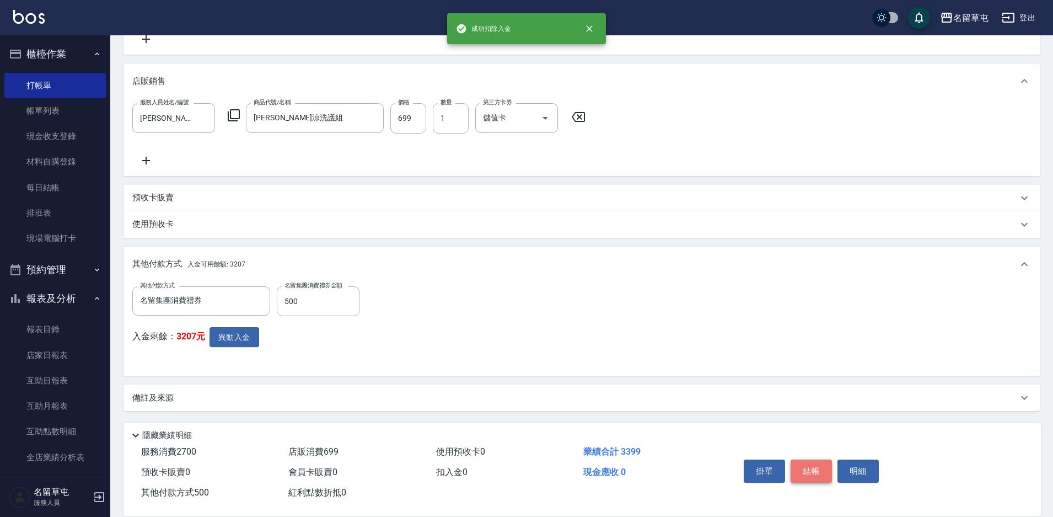
click at [808, 462] on button "結帳" at bounding box center [811, 470] width 41 height 23
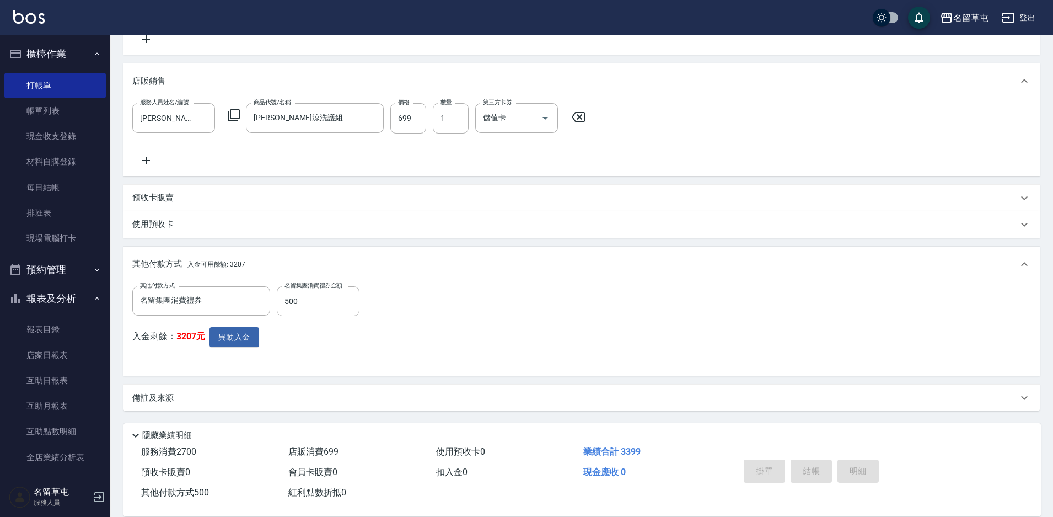
type input "[DATE] 19:37"
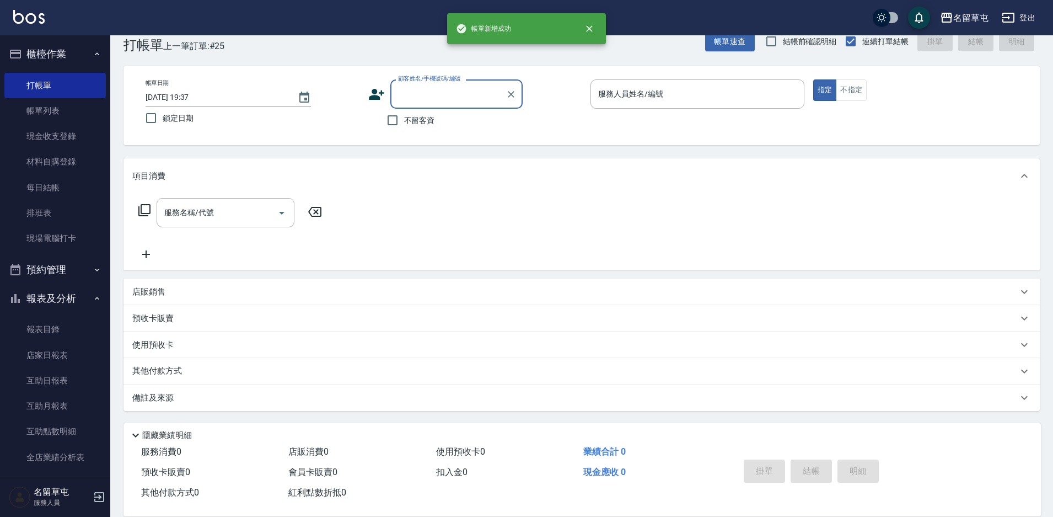
scroll to position [0, 0]
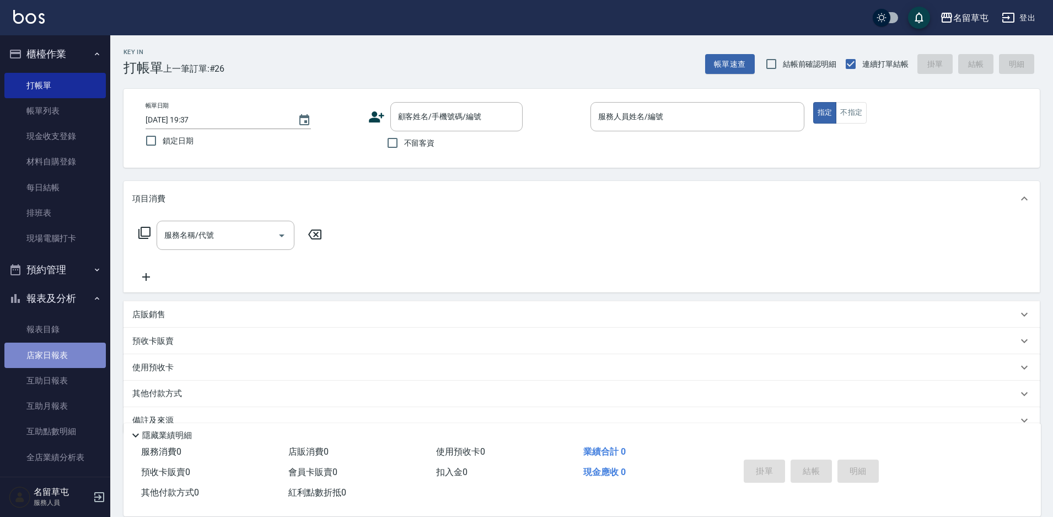
click at [58, 360] on link "店家日報表" at bounding box center [54, 354] width 101 height 25
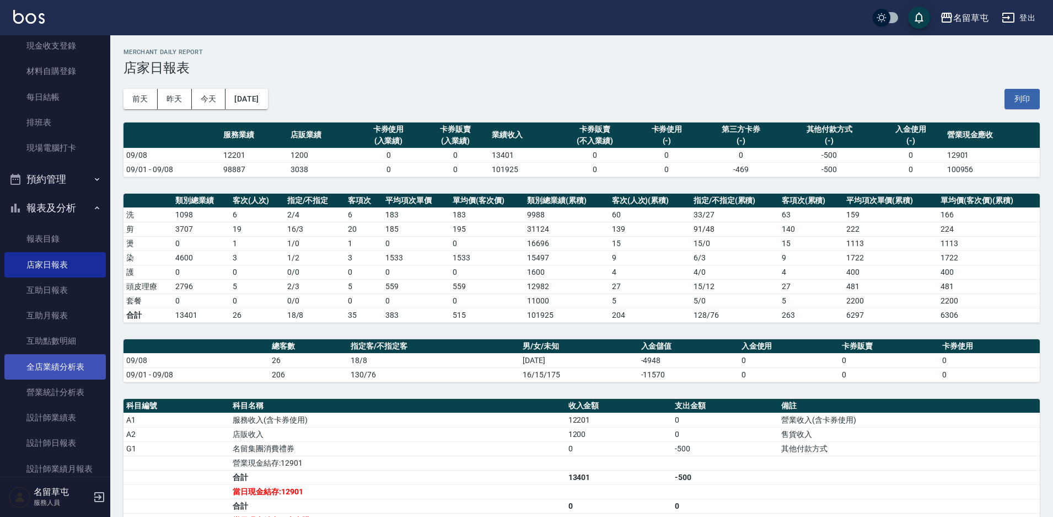
scroll to position [110, 0]
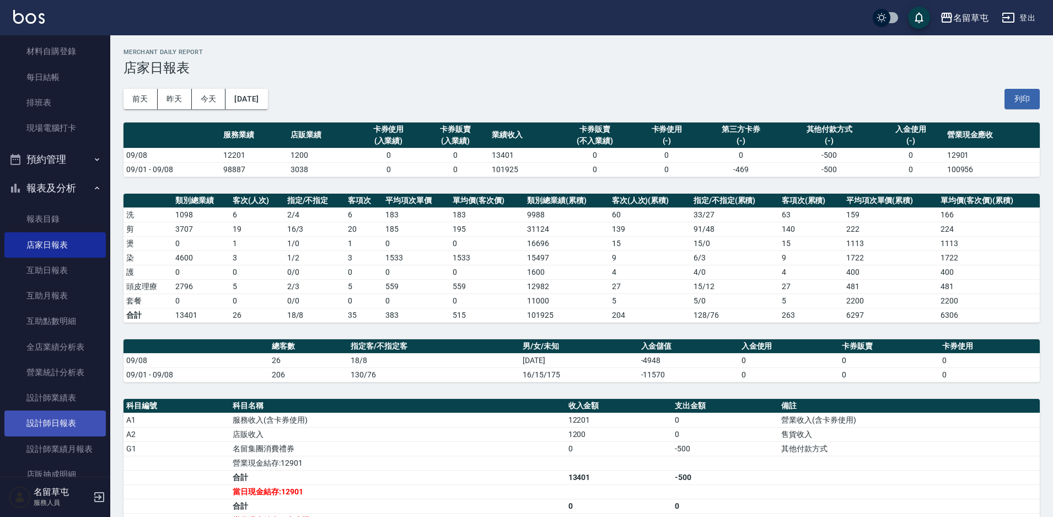
click at [67, 422] on link "設計師日報表" at bounding box center [54, 422] width 101 height 25
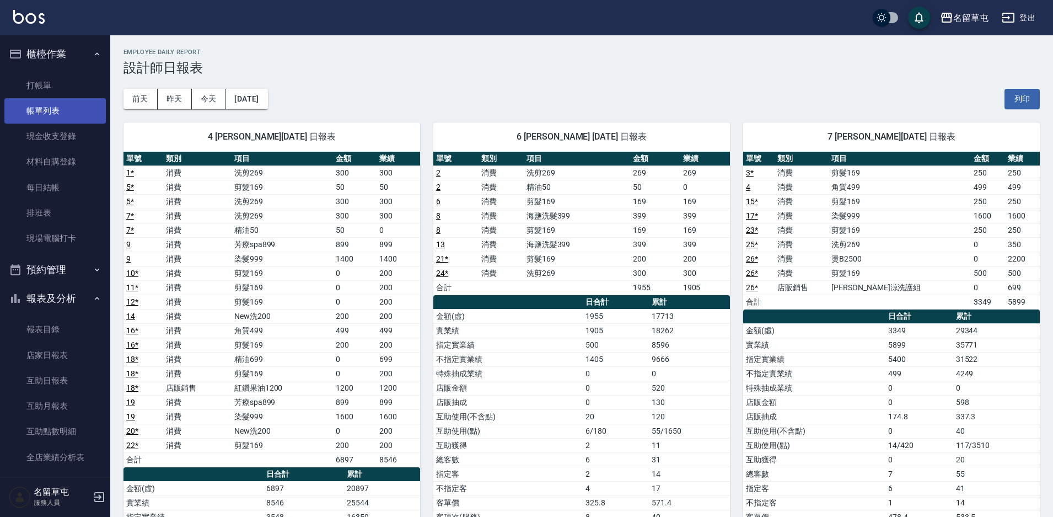
click at [43, 101] on link "帳單列表" at bounding box center [54, 110] width 101 height 25
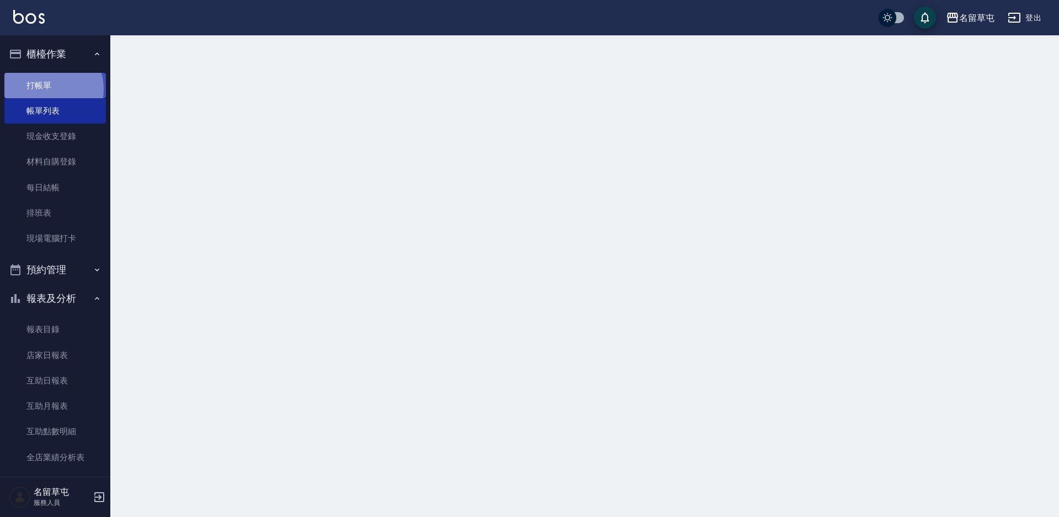
click at [45, 89] on link "打帳單" at bounding box center [54, 85] width 101 height 25
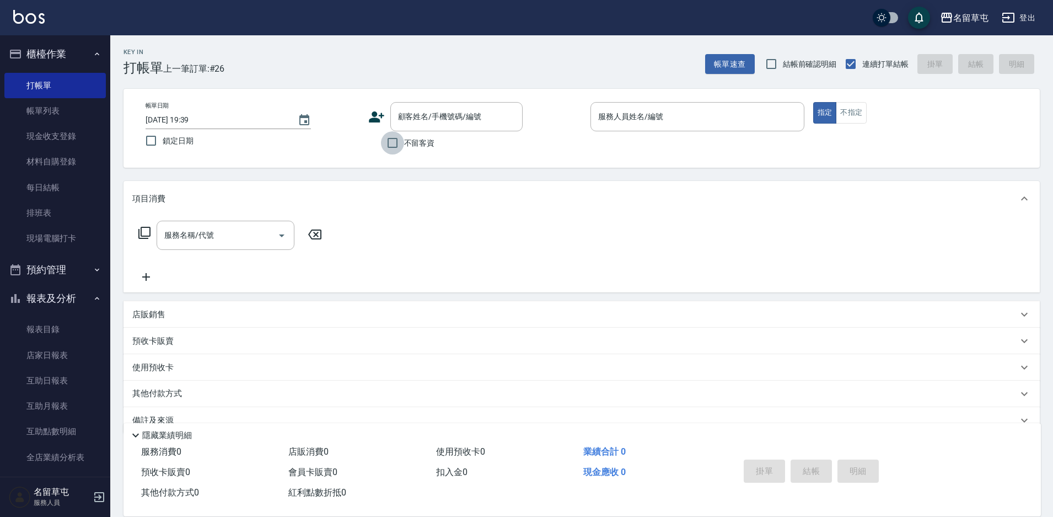
click at [398, 151] on input "不留客資" at bounding box center [392, 142] width 23 height 23
checkbox input "true"
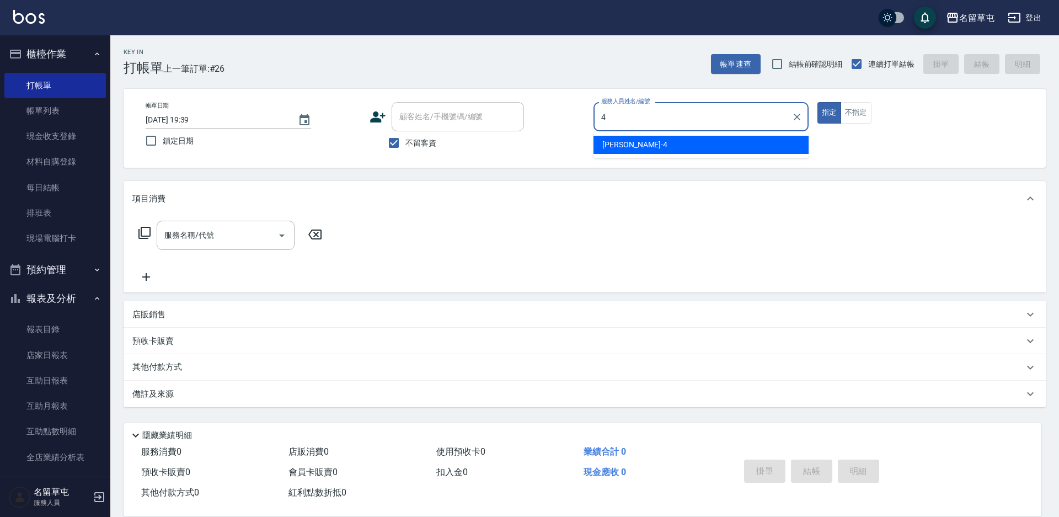
type input "[PERSON_NAME]-4"
type button "true"
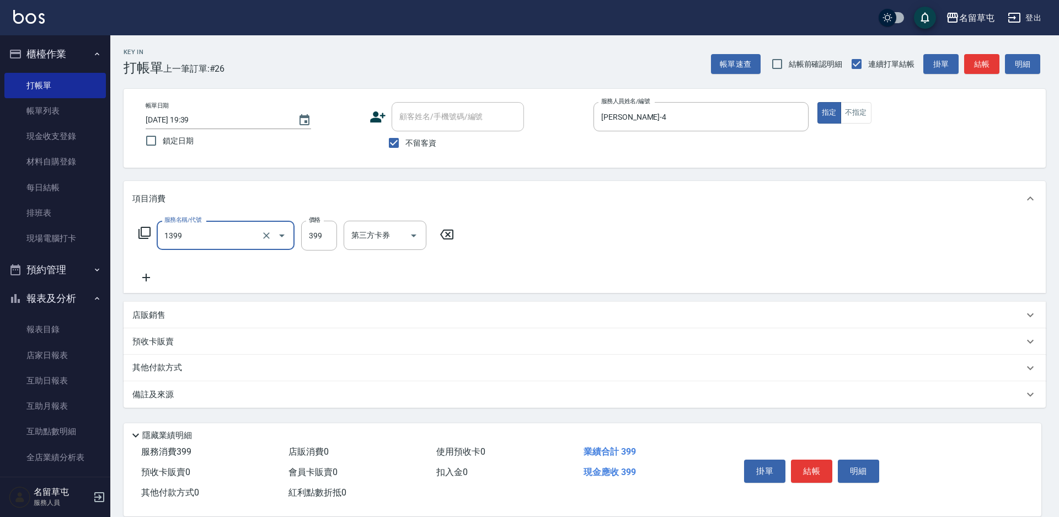
type input "海鹽洗髮399(1399)"
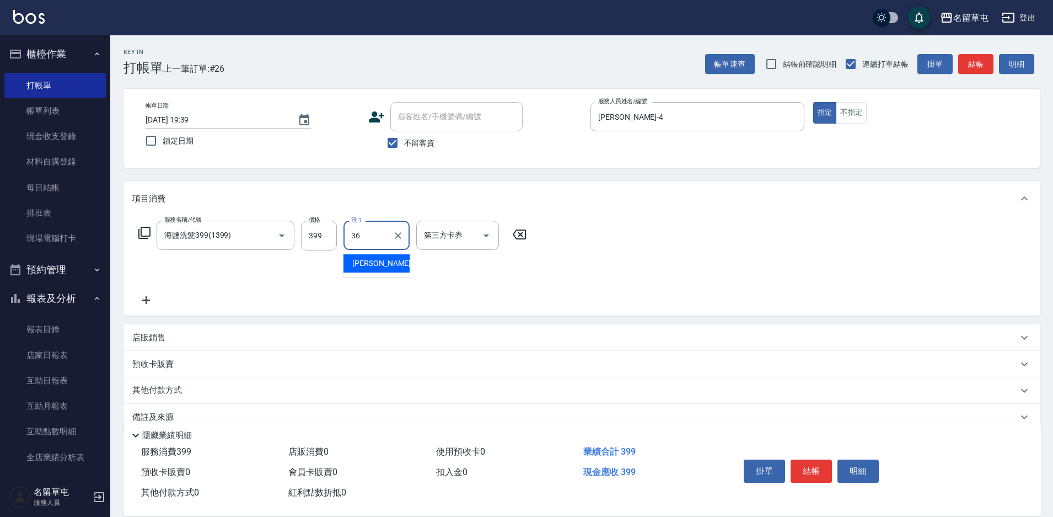
type input "[PERSON_NAME]-36"
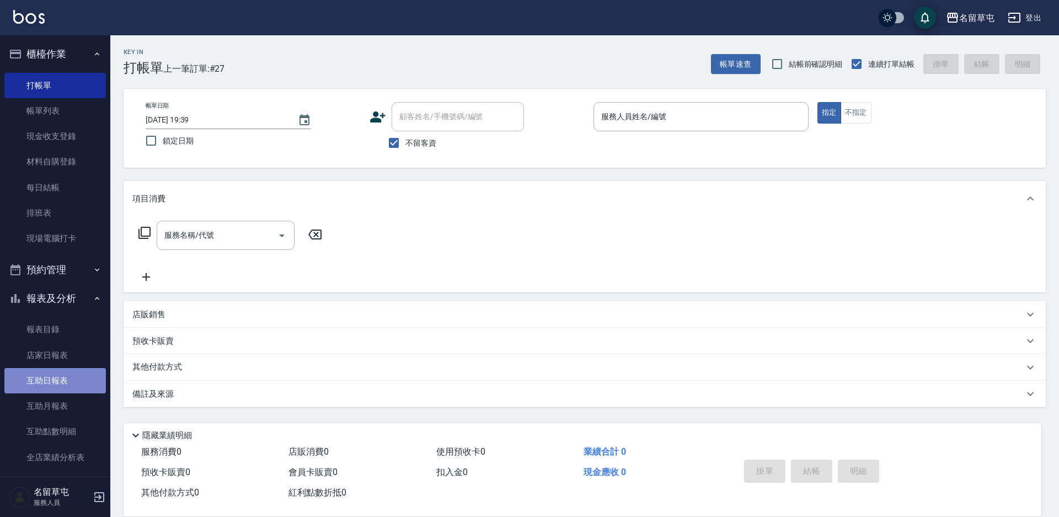
click at [58, 387] on link "互助日報表" at bounding box center [54, 380] width 101 height 25
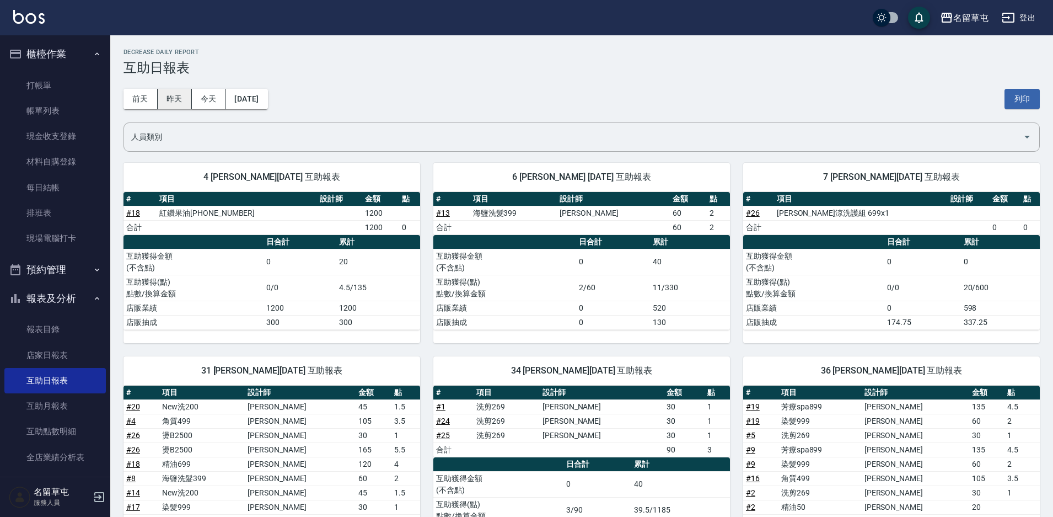
click at [170, 102] on button "昨天" at bounding box center [175, 99] width 34 height 20
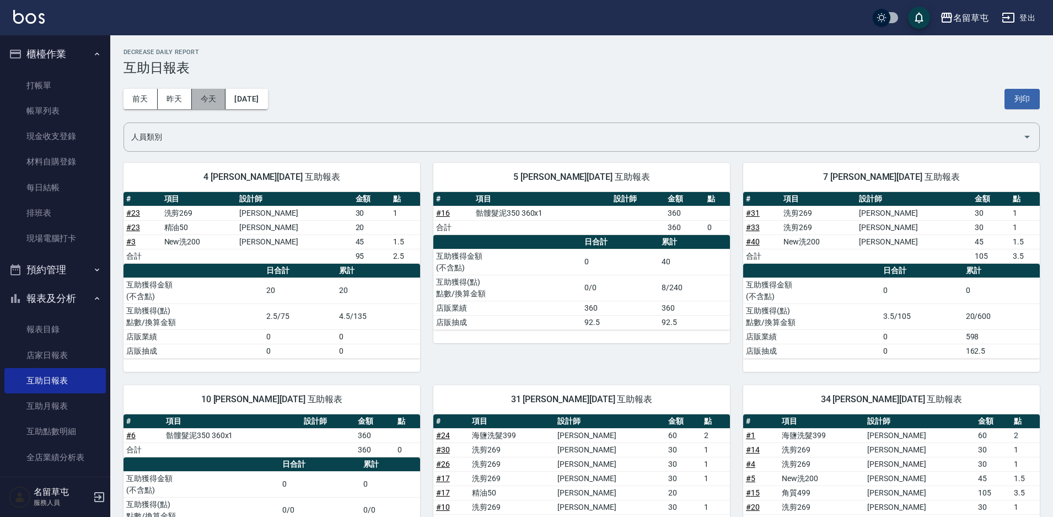
click at [205, 98] on button "今天" at bounding box center [209, 99] width 34 height 20
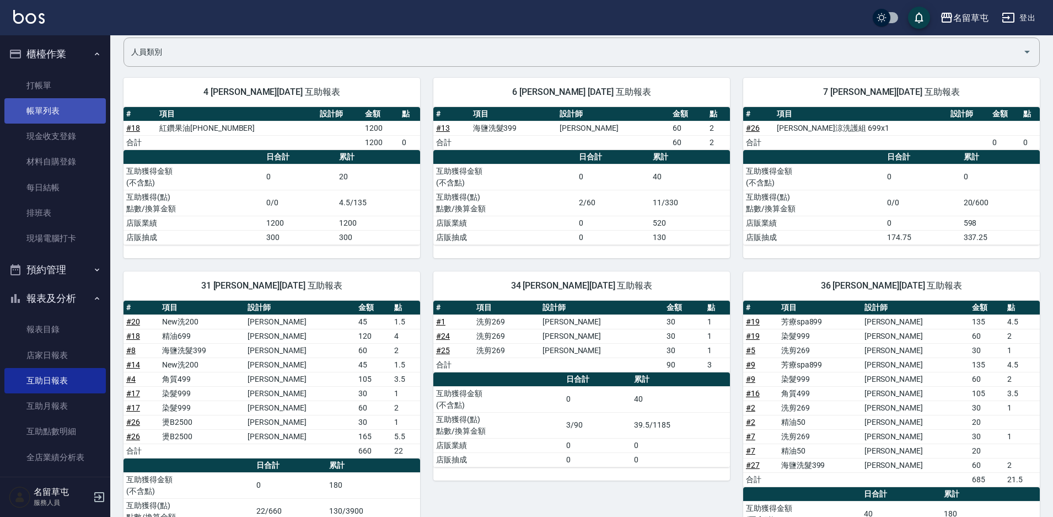
scroll to position [66, 0]
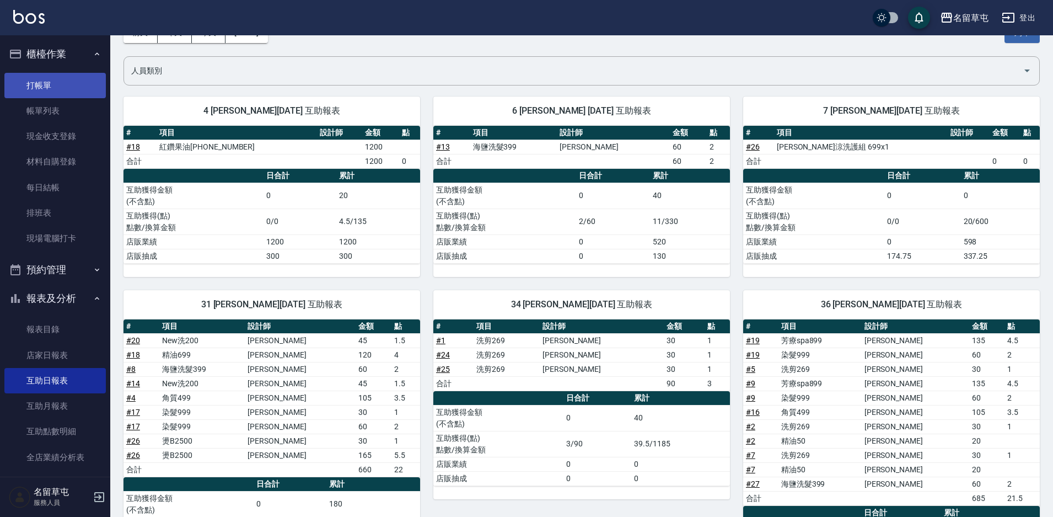
click at [63, 90] on link "打帳單" at bounding box center [54, 85] width 101 height 25
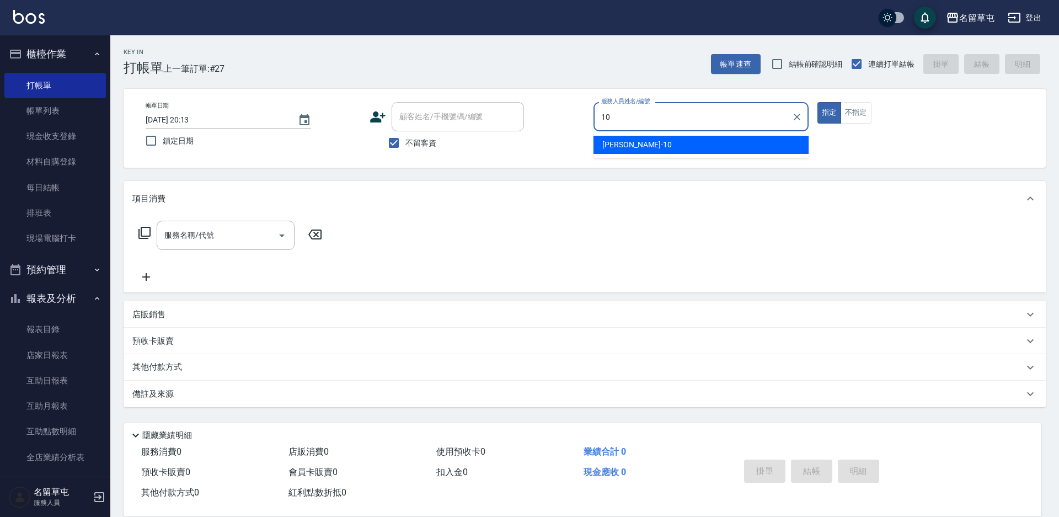
type input "[PERSON_NAME]-10"
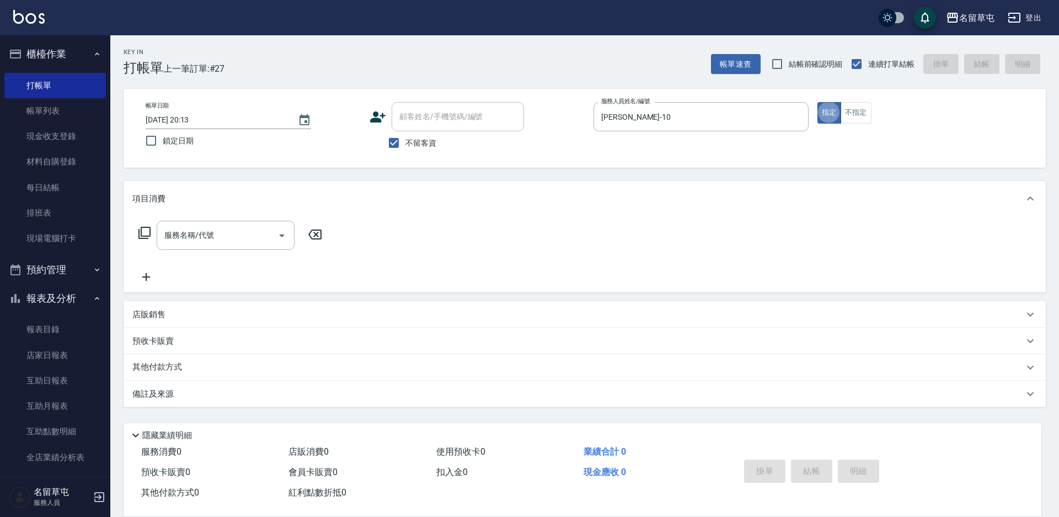
type button "true"
type input "6"
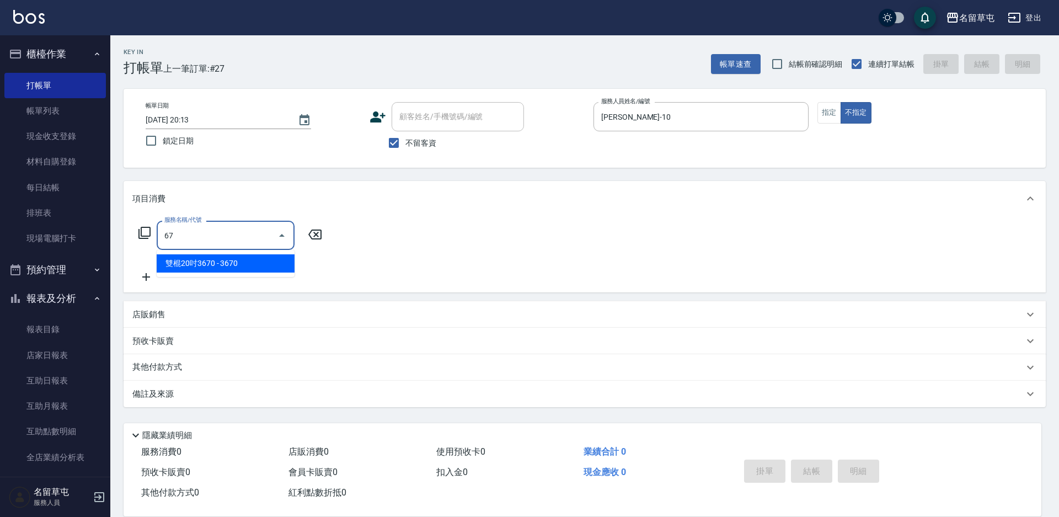
type input "6"
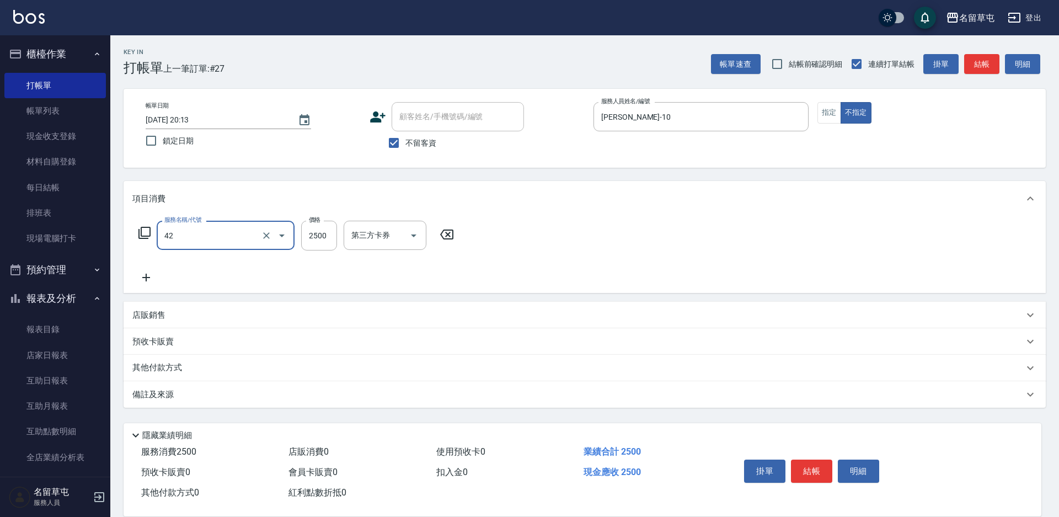
type input "染B2599(42)"
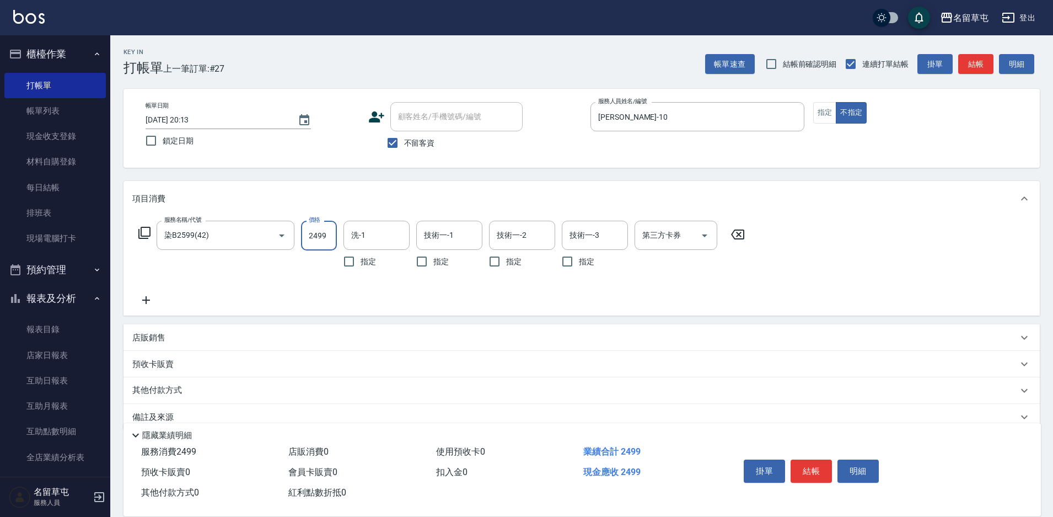
type input "2499"
type input "[PERSON_NAME]-31"
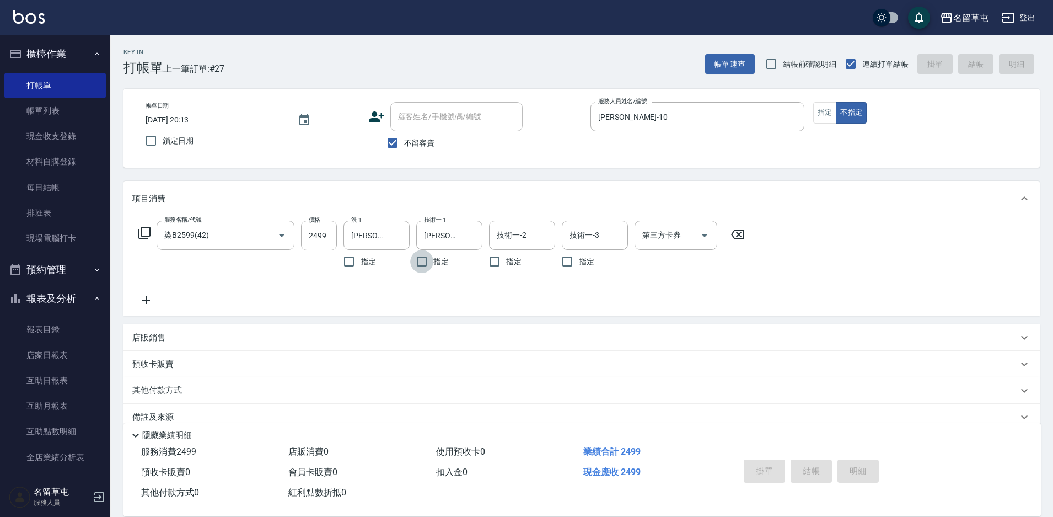
type input "[DATE] 20:14"
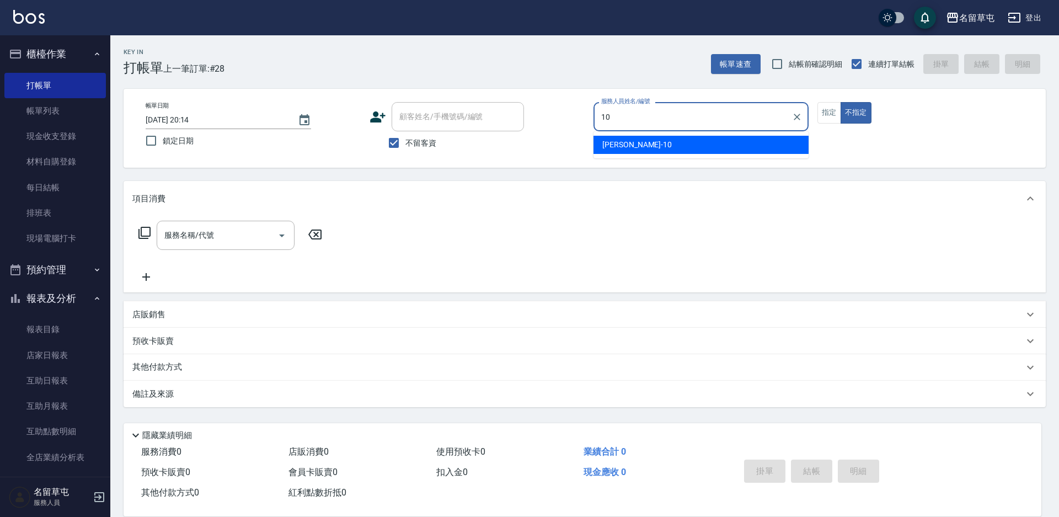
type input "[PERSON_NAME]-10"
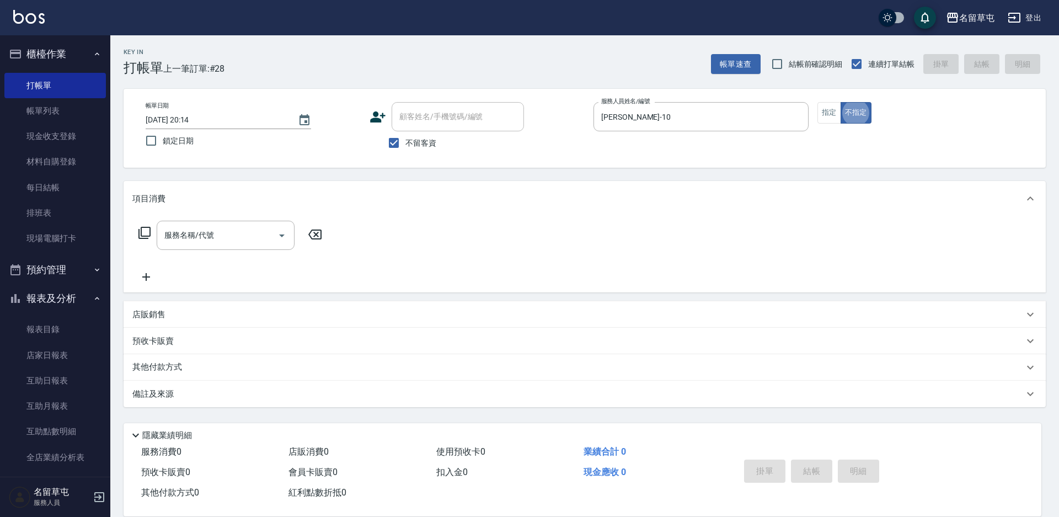
type button "false"
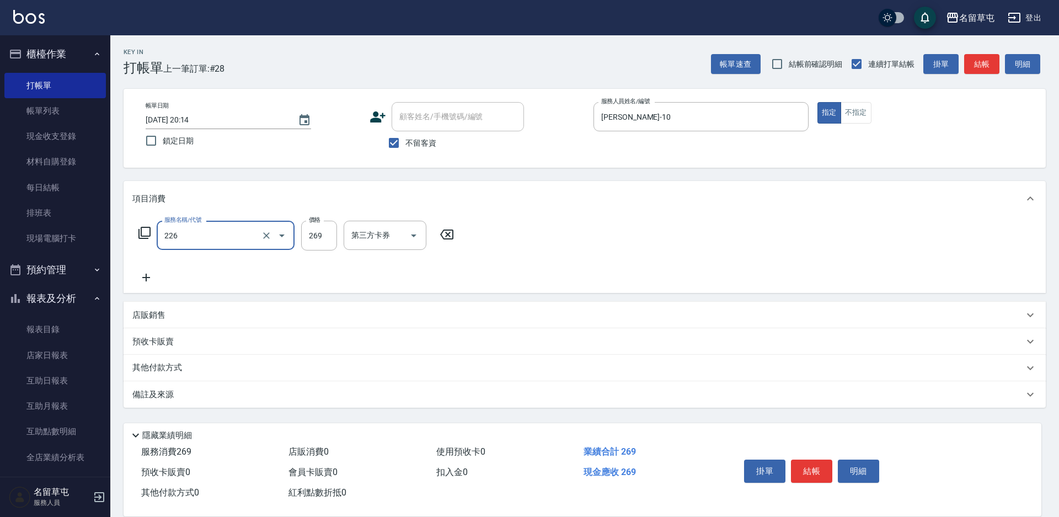
type input "洗剪269(226)"
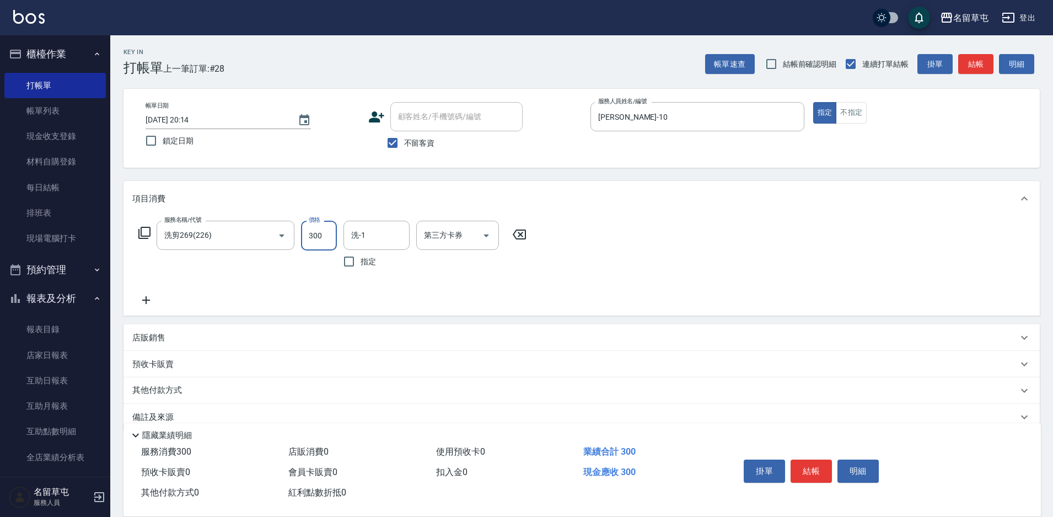
type input "300"
type input "[PERSON_NAME]-10"
click at [820, 476] on button "結帳" at bounding box center [811, 470] width 41 height 23
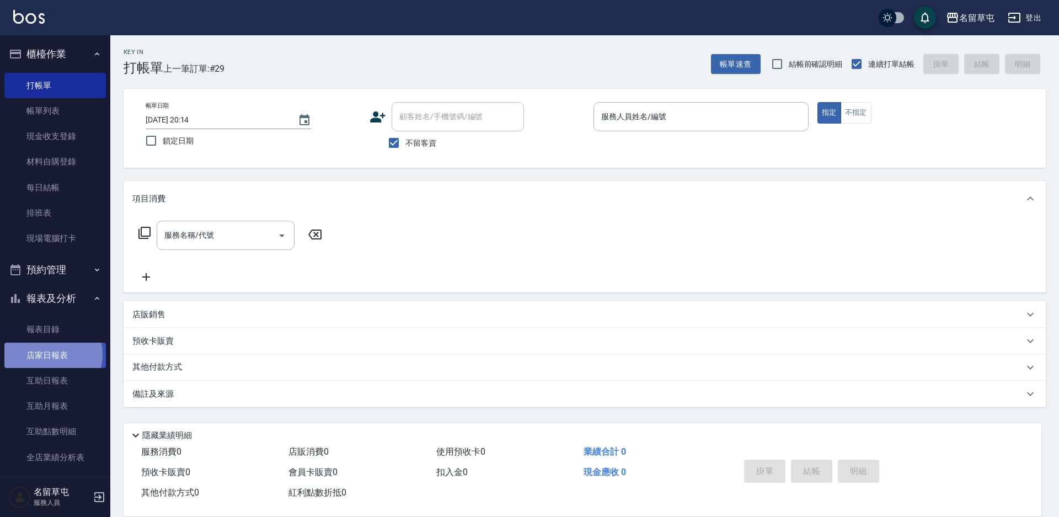
click at [42, 354] on link "店家日報表" at bounding box center [54, 354] width 101 height 25
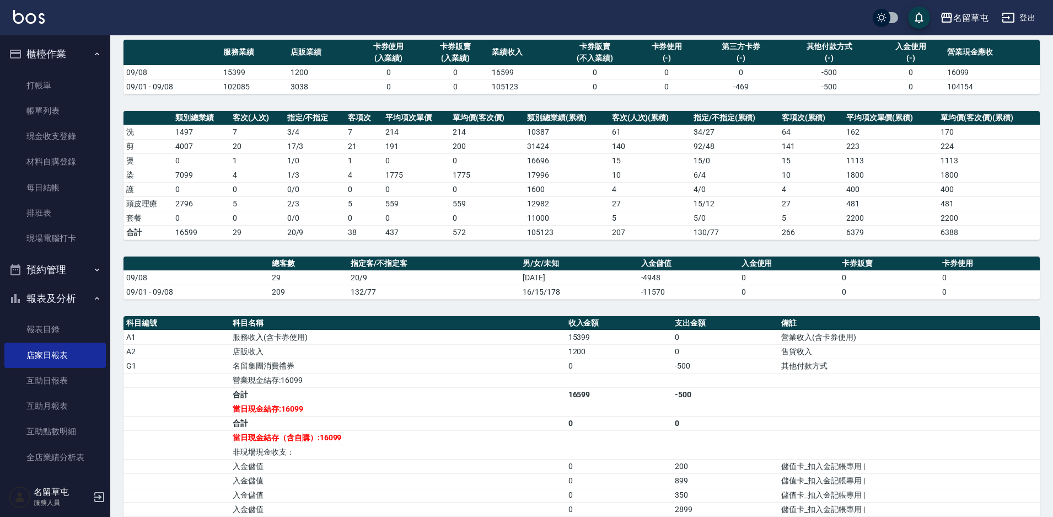
scroll to position [55, 0]
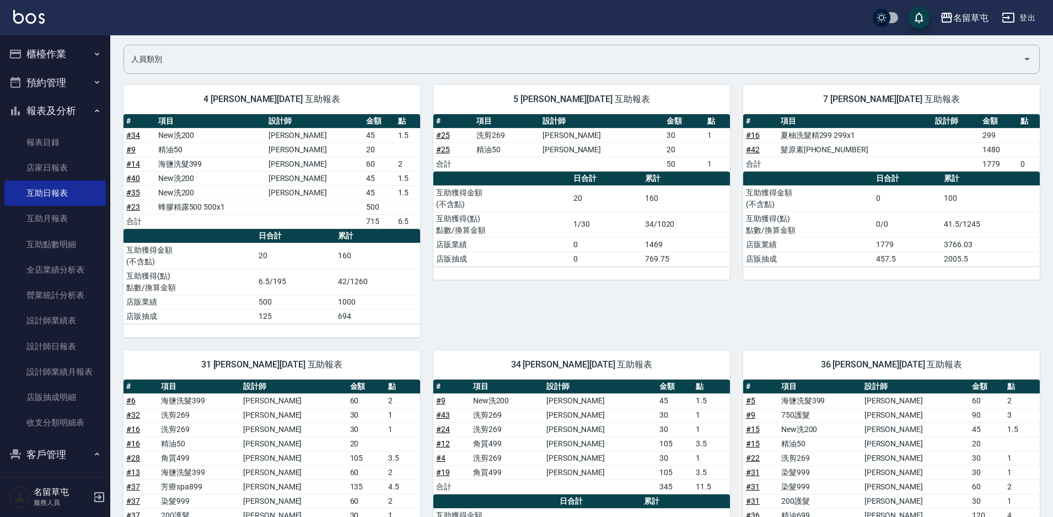
scroll to position [58, 0]
